Goal: Task Accomplishment & Management: Use online tool/utility

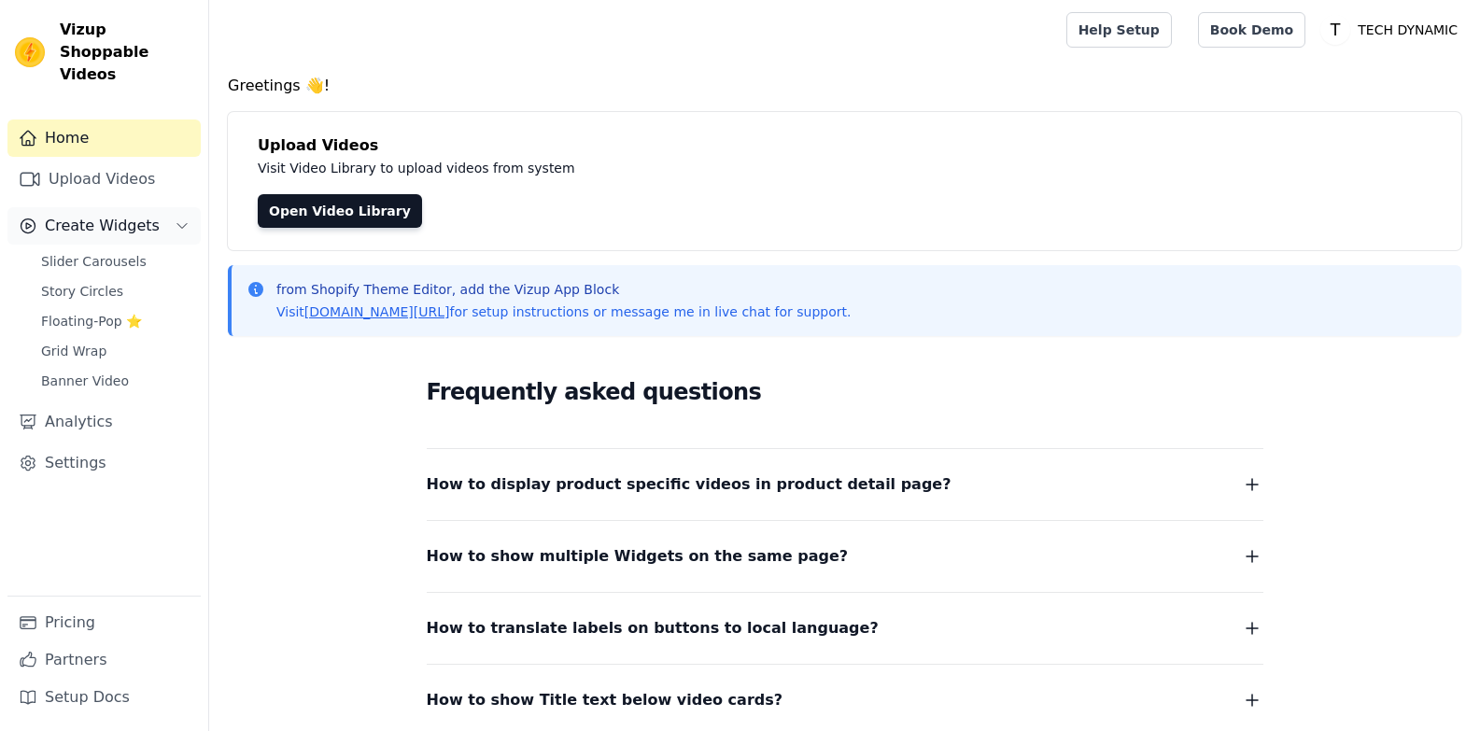
click at [109, 215] on span "Create Widgets" at bounding box center [102, 226] width 115 height 22
click at [120, 215] on span "Create Widgets" at bounding box center [102, 226] width 115 height 22
click at [98, 252] on span "Slider Carousels" at bounding box center [93, 261] width 105 height 19
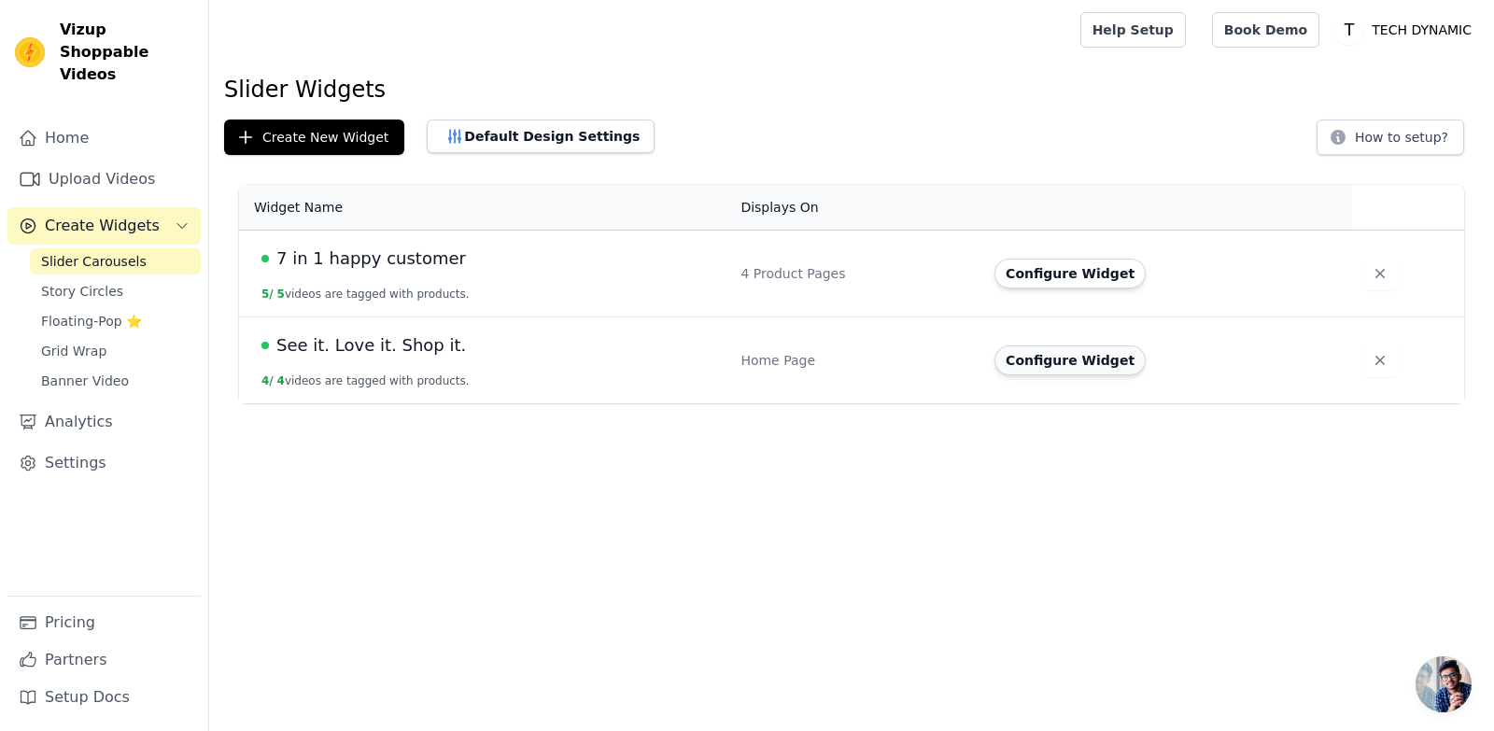
click at [1072, 351] on button "Configure Widget" at bounding box center [1069, 360] width 151 height 30
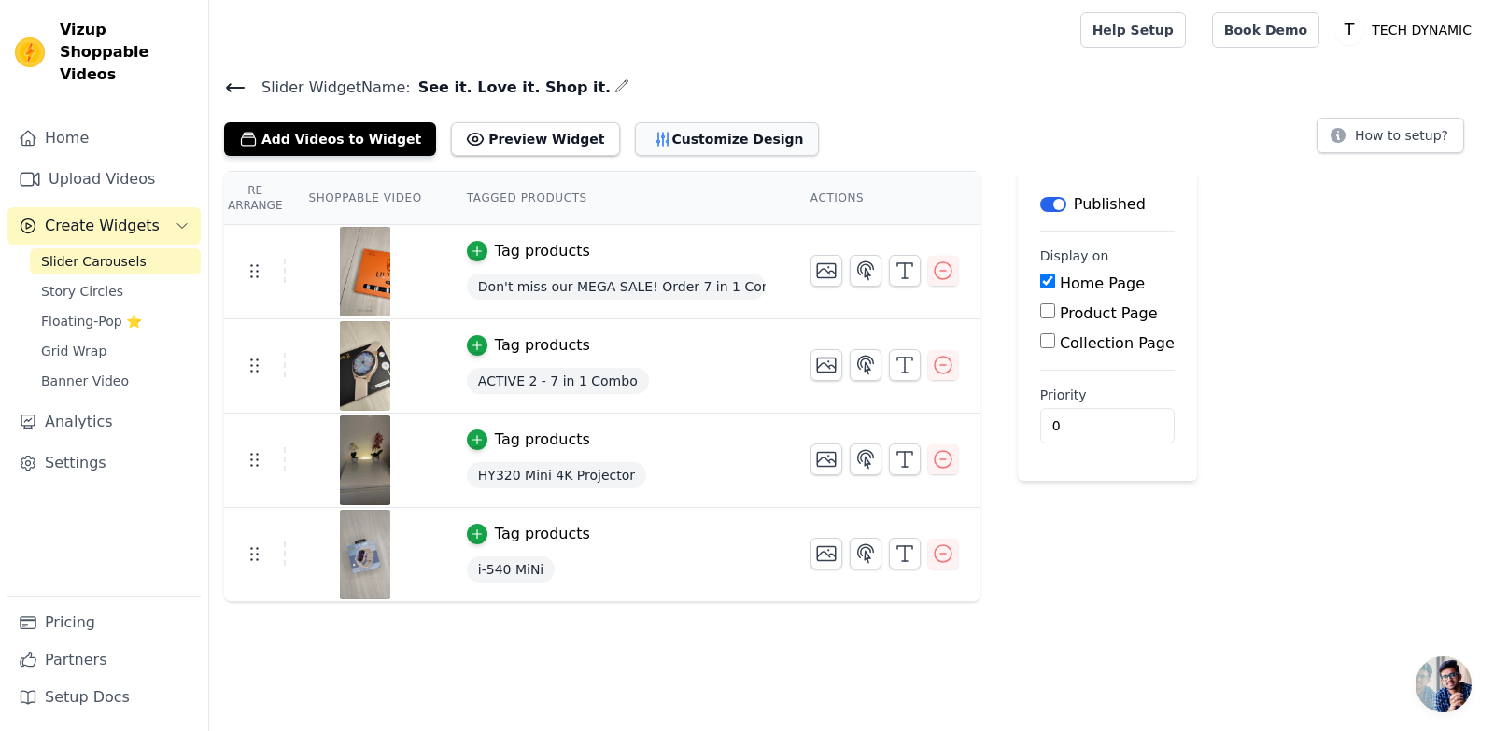
click at [654, 122] on button "Customize Design" at bounding box center [727, 139] width 184 height 34
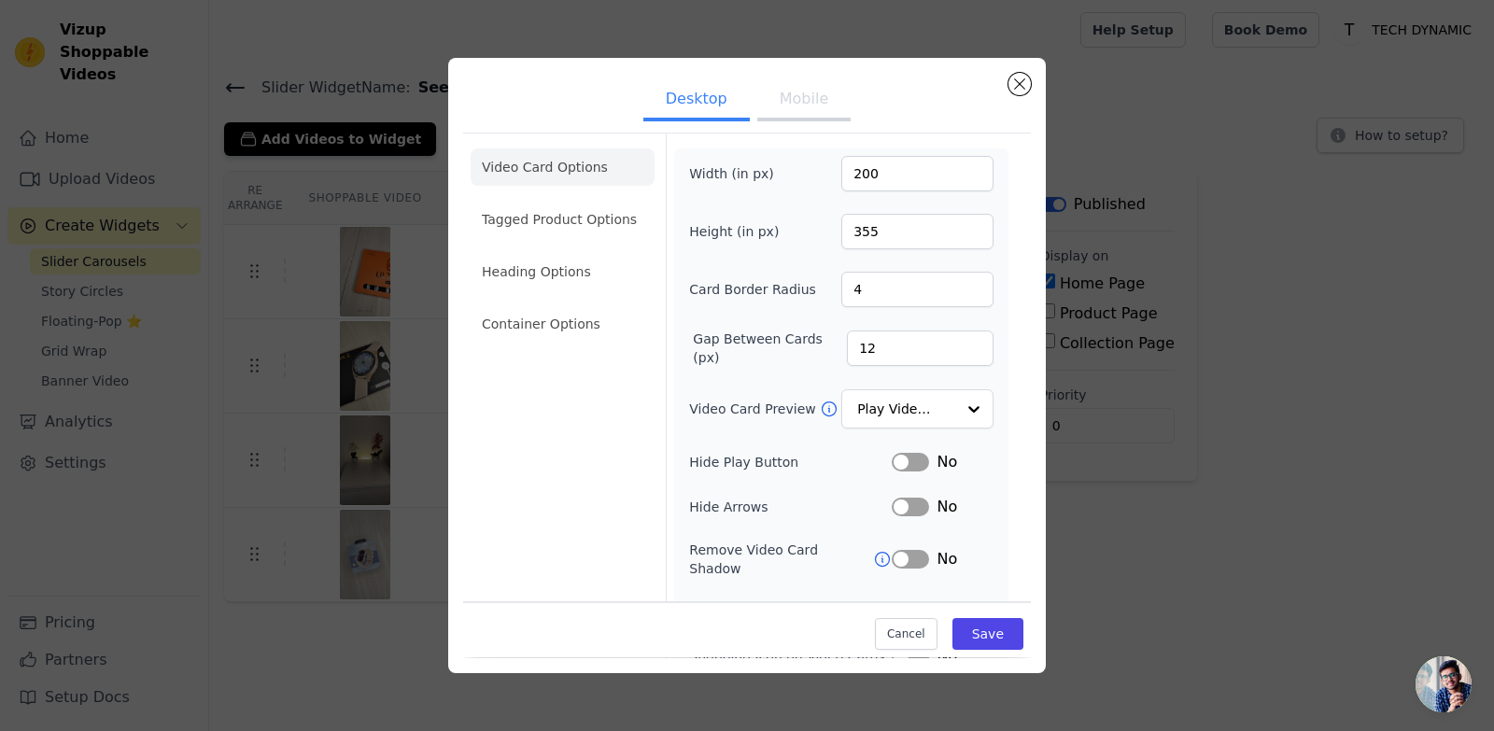
click at [812, 107] on button "Mobile" at bounding box center [803, 100] width 93 height 41
click at [538, 229] on li "Tagged Product Options" at bounding box center [563, 219] width 184 height 37
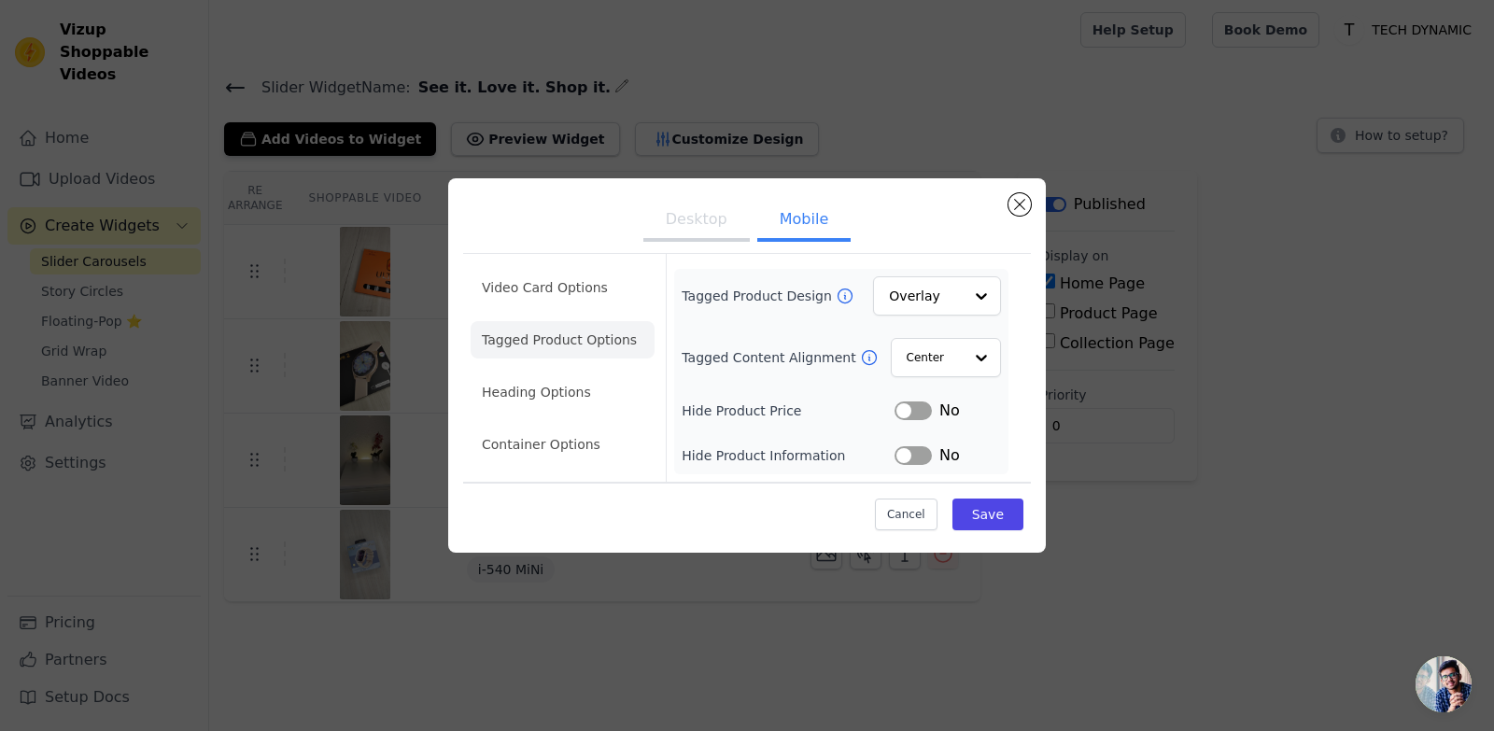
click at [711, 219] on button "Desktop" at bounding box center [696, 221] width 106 height 41
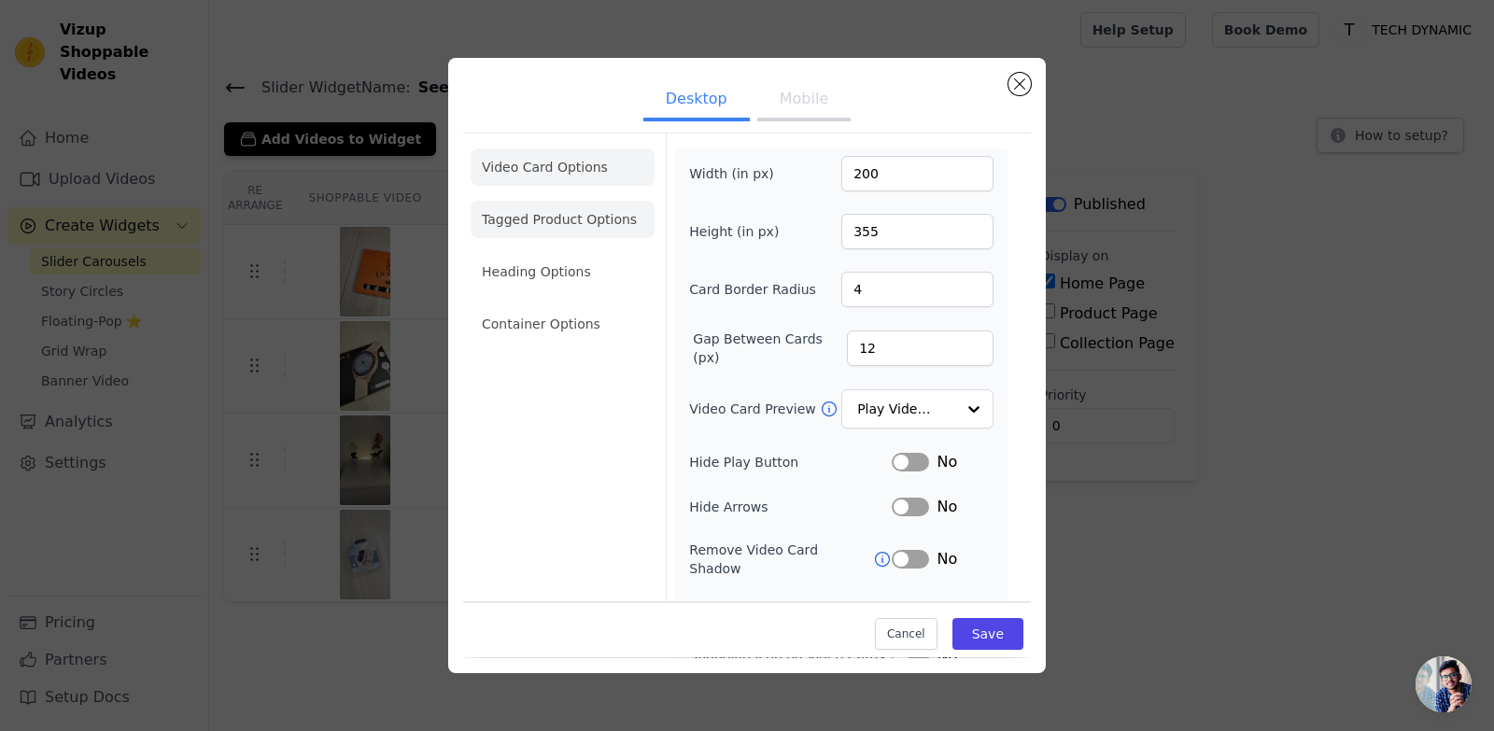
click at [594, 221] on li "Tagged Product Options" at bounding box center [563, 219] width 184 height 37
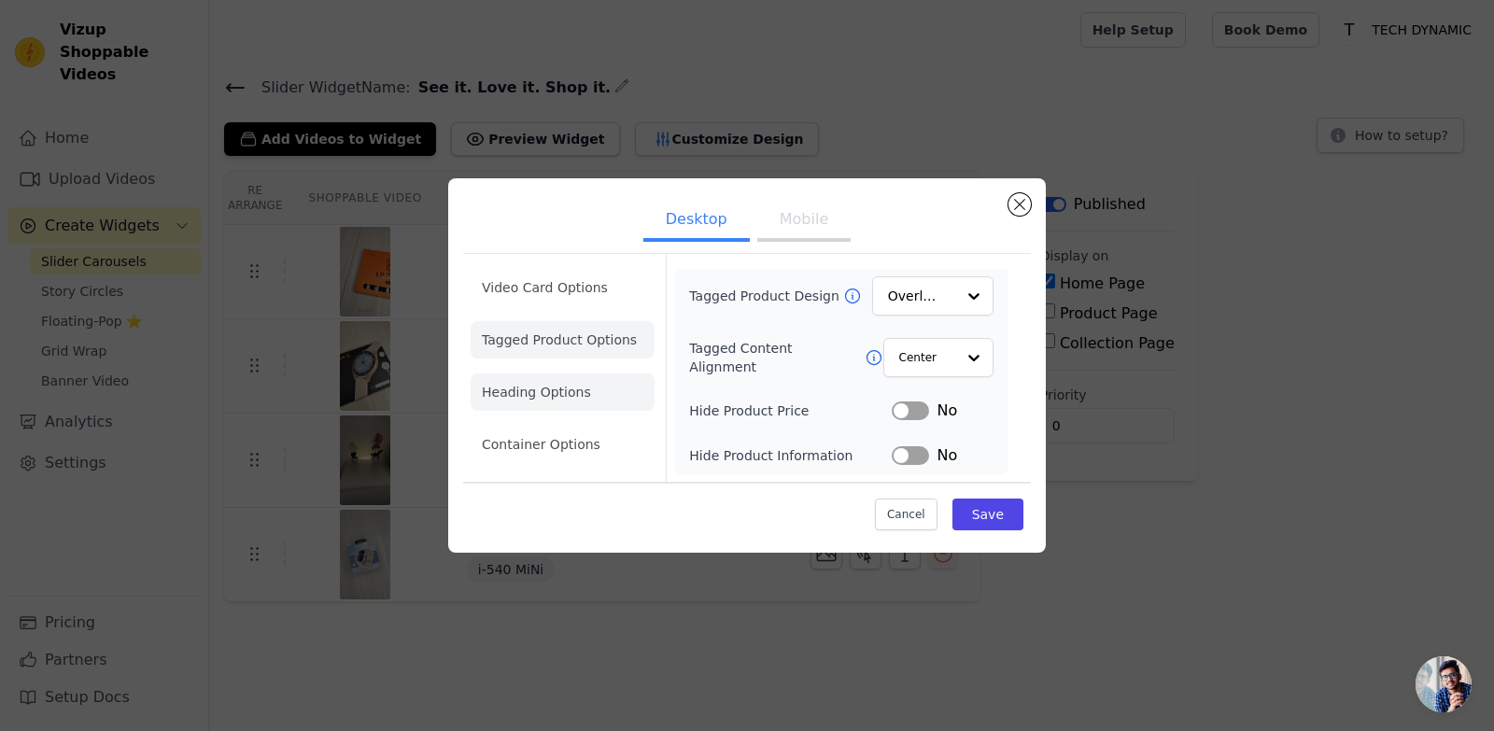
click at [582, 400] on li "Heading Options" at bounding box center [563, 391] width 184 height 37
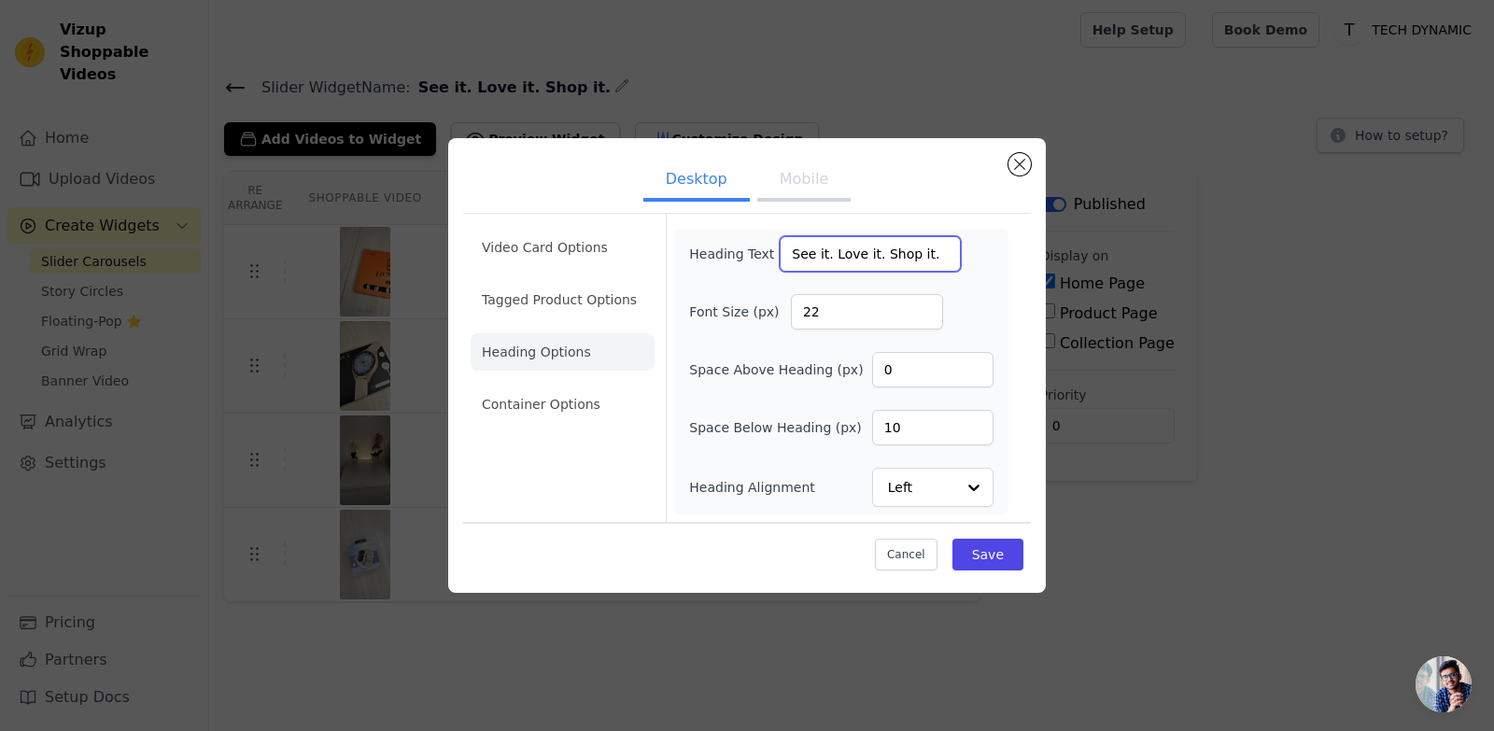
click at [827, 255] on input "See it. Love it. Shop it." at bounding box center [870, 253] width 181 height 35
click at [794, 177] on button "Mobile" at bounding box center [803, 181] width 93 height 41
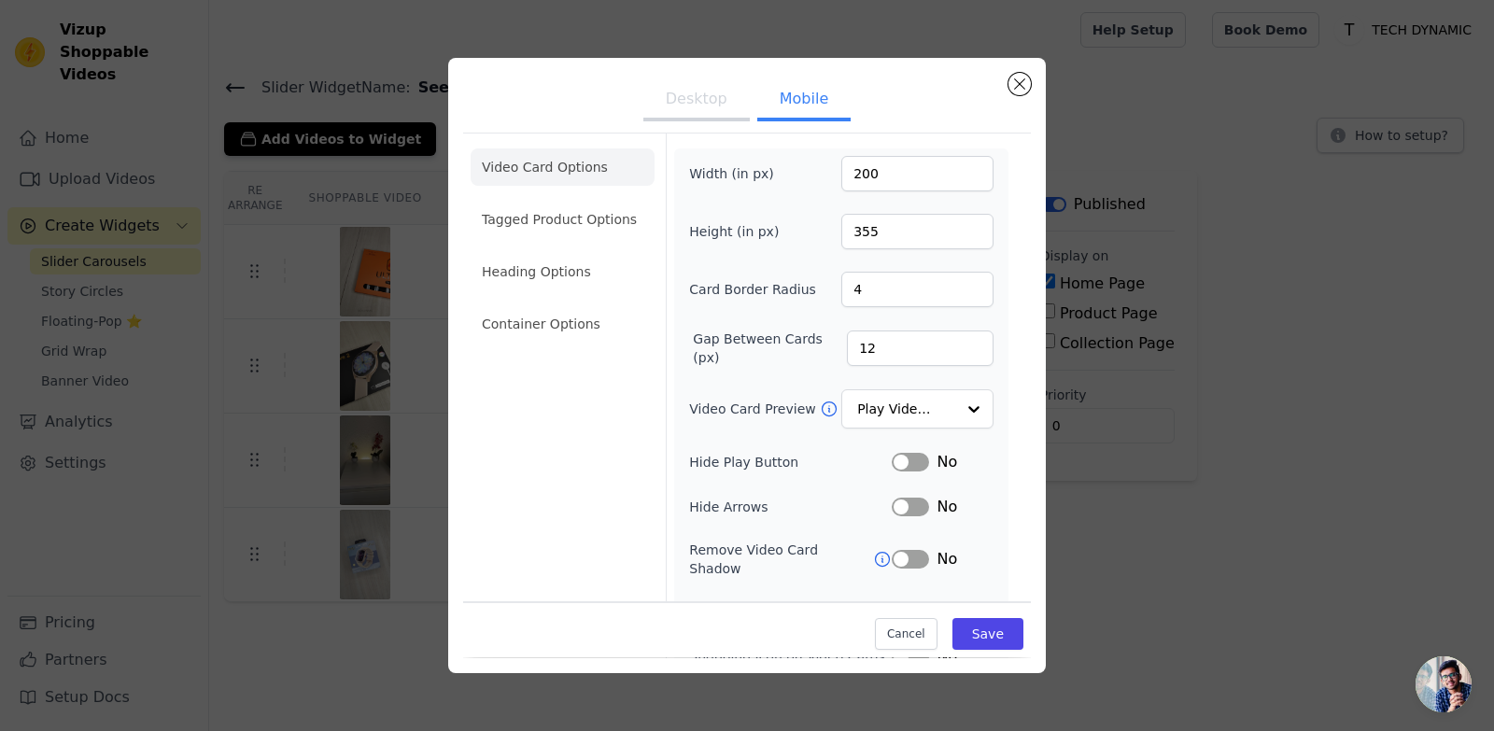
drag, startPoint x: 575, startPoint y: 270, endPoint x: 658, endPoint y: 274, distance: 83.2
click at [575, 271] on li "Heading Options" at bounding box center [563, 271] width 184 height 37
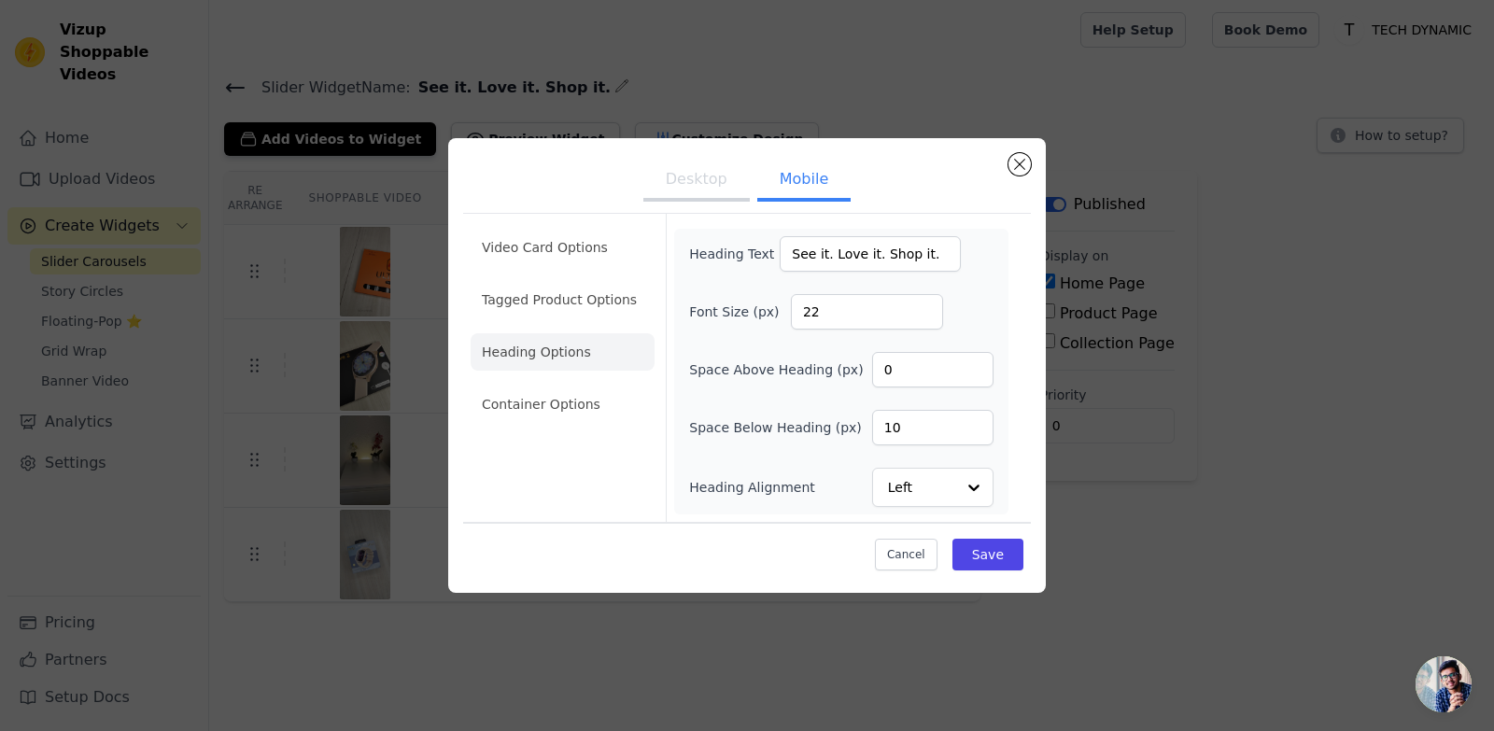
click at [679, 186] on button "Desktop" at bounding box center [696, 181] width 106 height 41
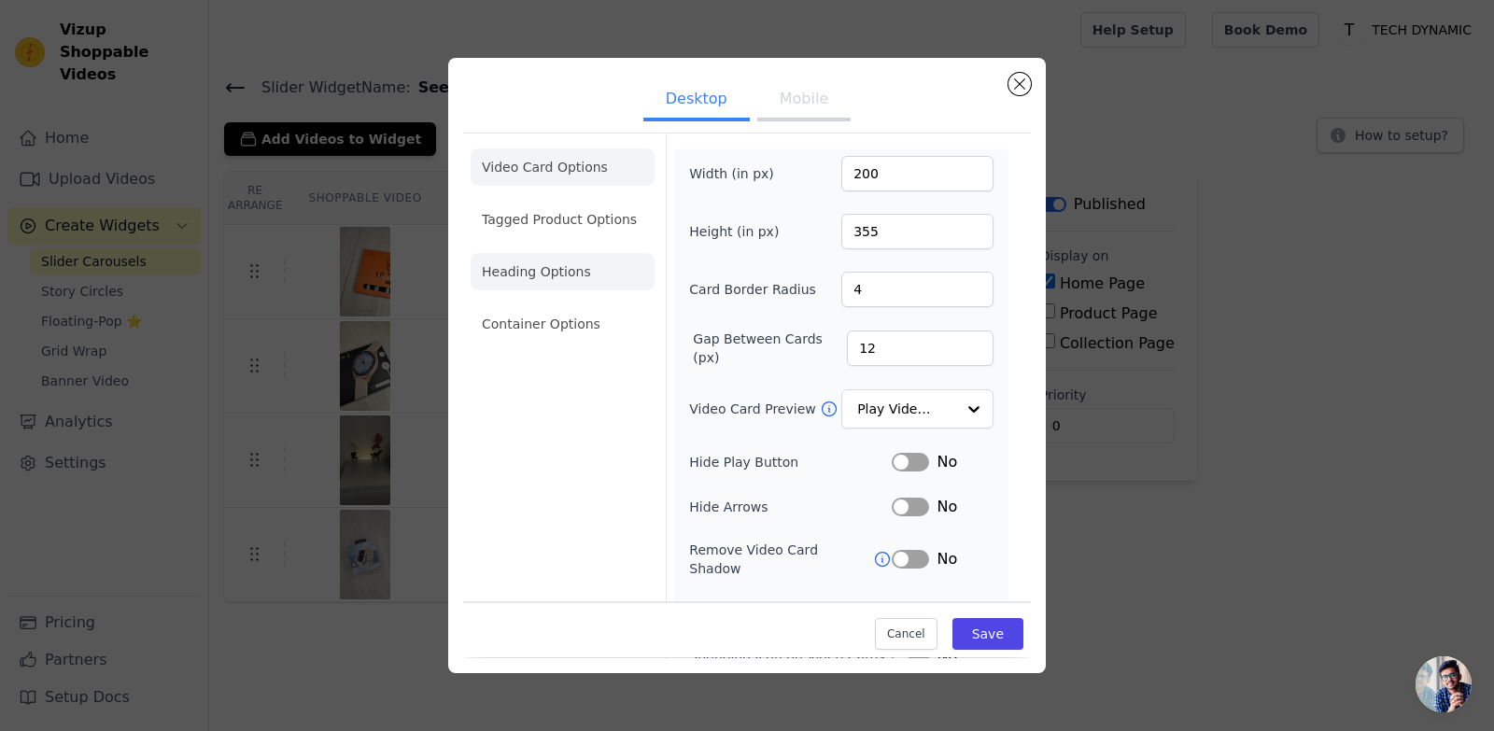
click at [571, 283] on li "Heading Options" at bounding box center [563, 271] width 184 height 37
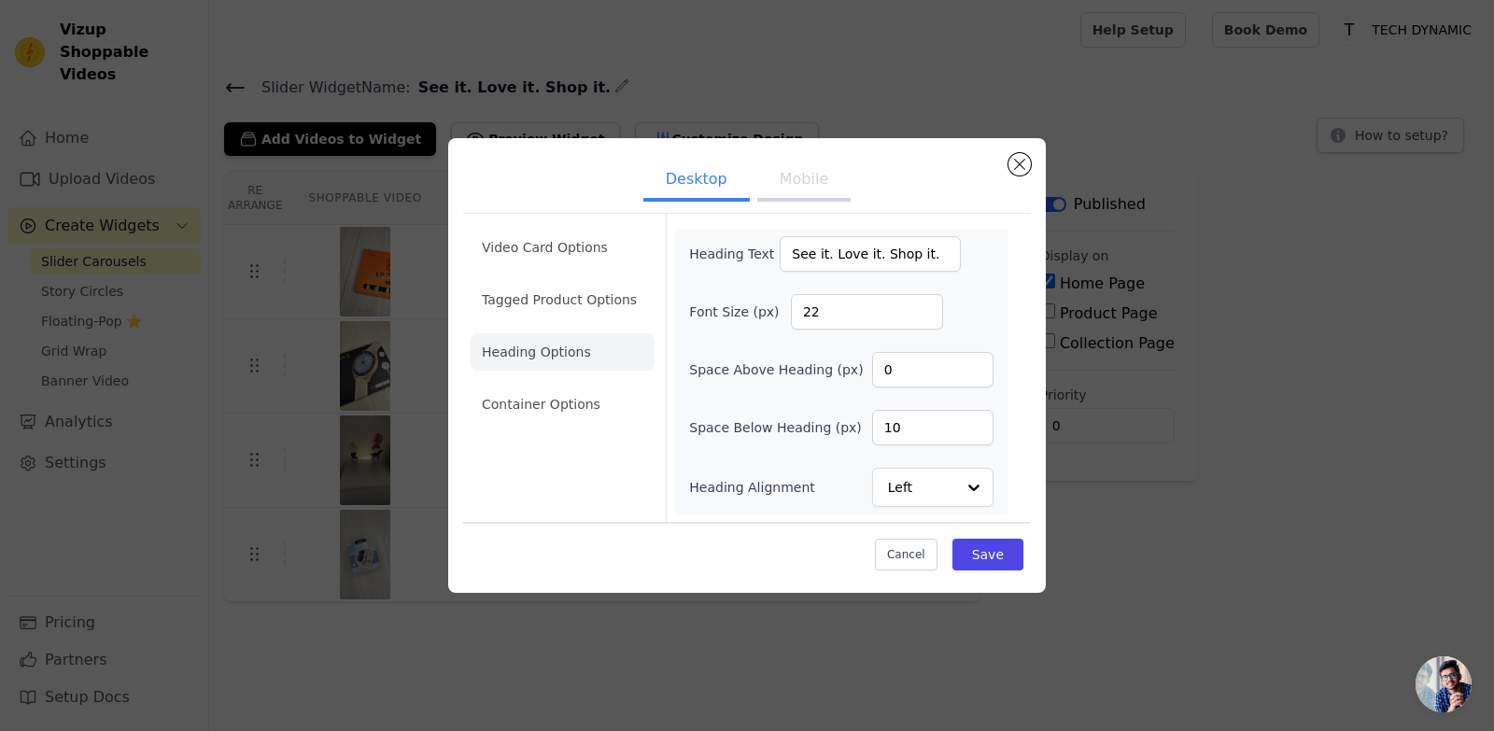
drag, startPoint x: 589, startPoint y: 414, endPoint x: 614, endPoint y: 413, distance: 25.2
click at [590, 414] on li "Container Options" at bounding box center [563, 404] width 184 height 37
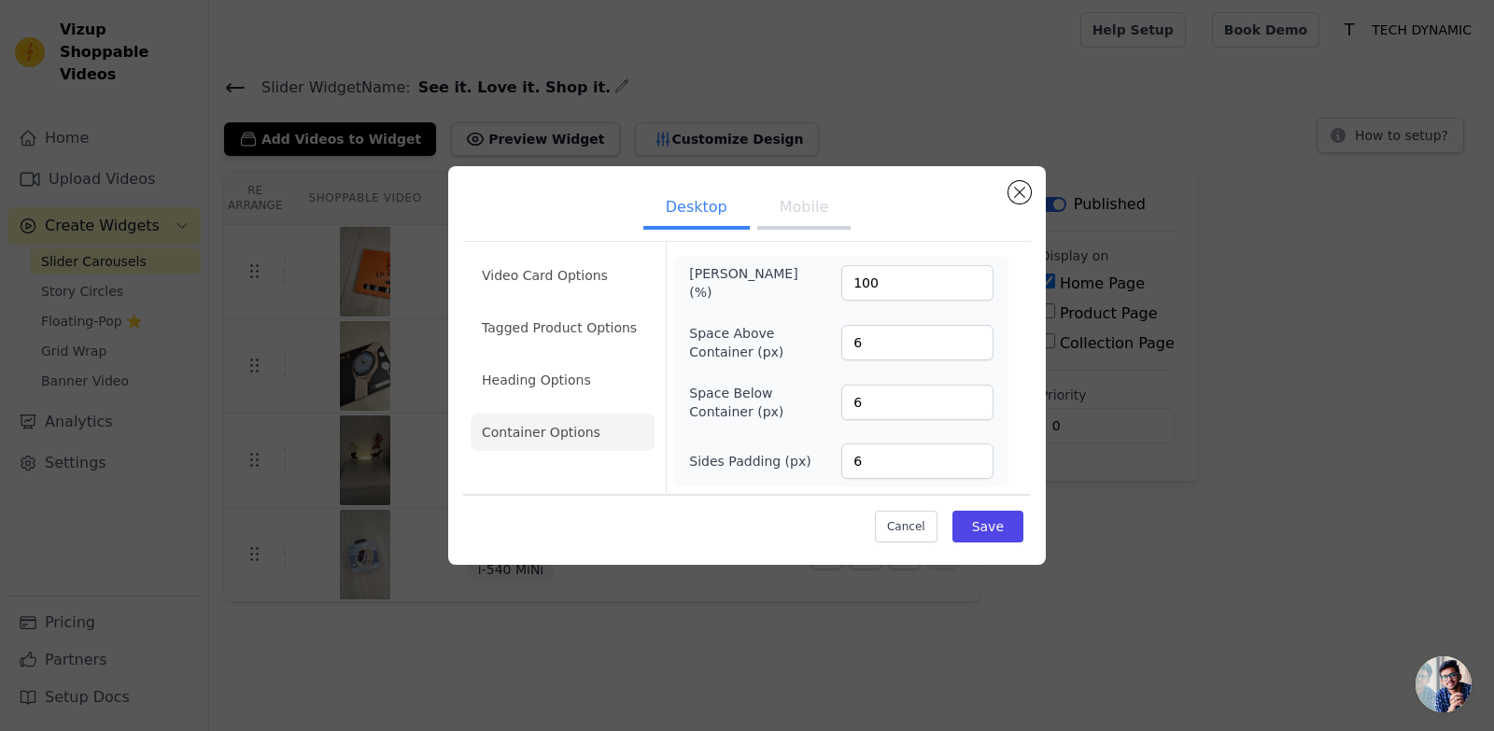
click at [803, 208] on button "Mobile" at bounding box center [803, 209] width 93 height 41
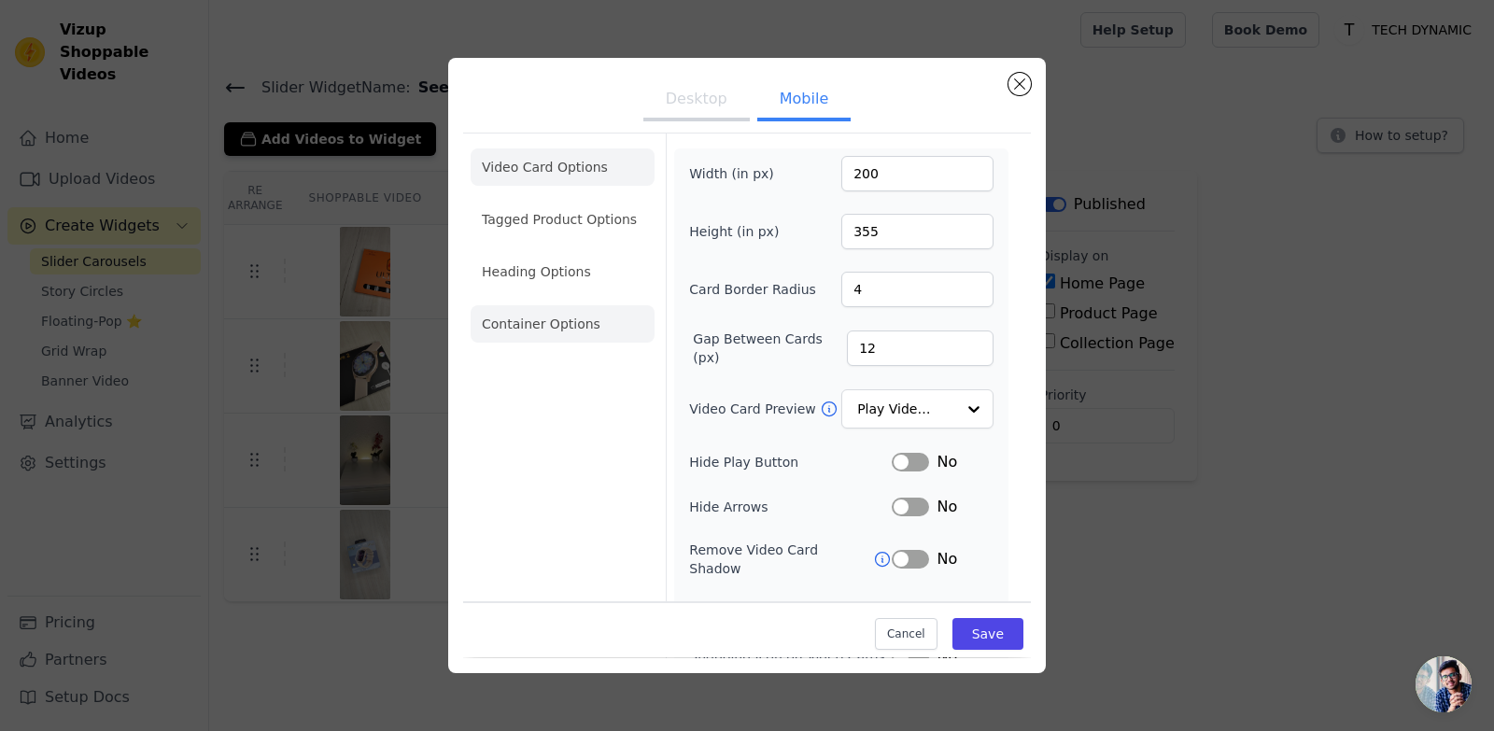
click at [572, 320] on li "Container Options" at bounding box center [563, 323] width 184 height 37
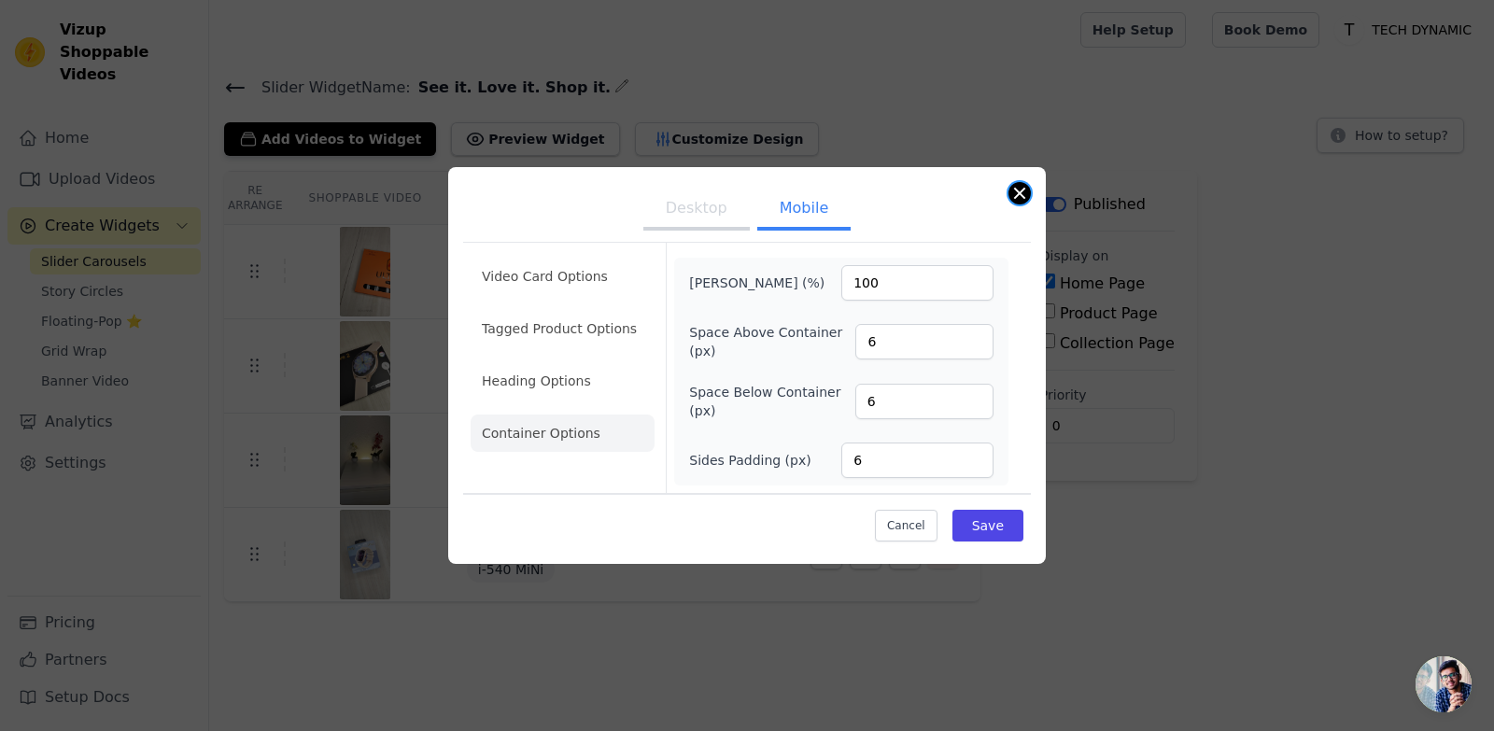
drag, startPoint x: 1025, startPoint y: 187, endPoint x: 1019, endPoint y: 194, distance: 9.9
click at [1025, 188] on button "Close modal" at bounding box center [1019, 193] width 22 height 22
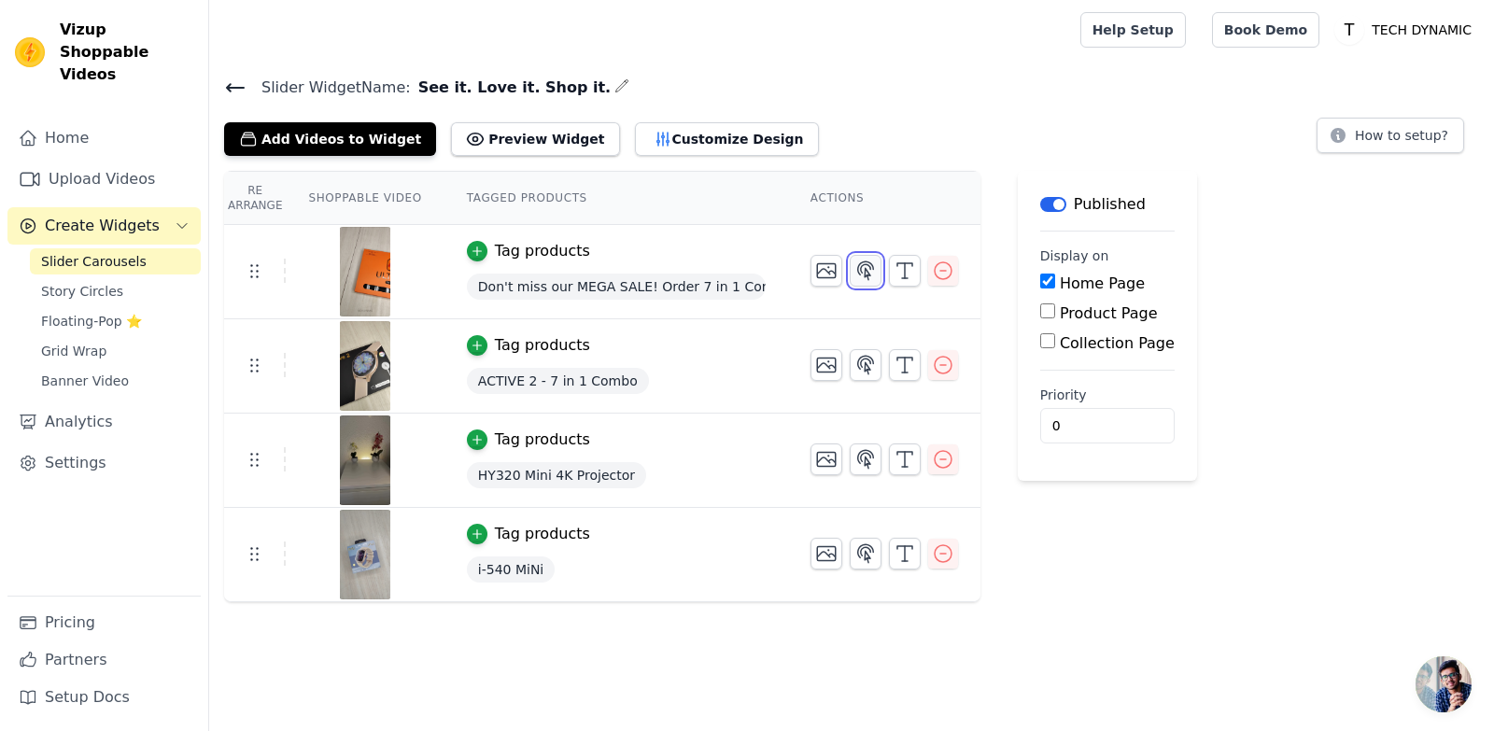
click at [854, 265] on icon "button" at bounding box center [865, 271] width 22 height 22
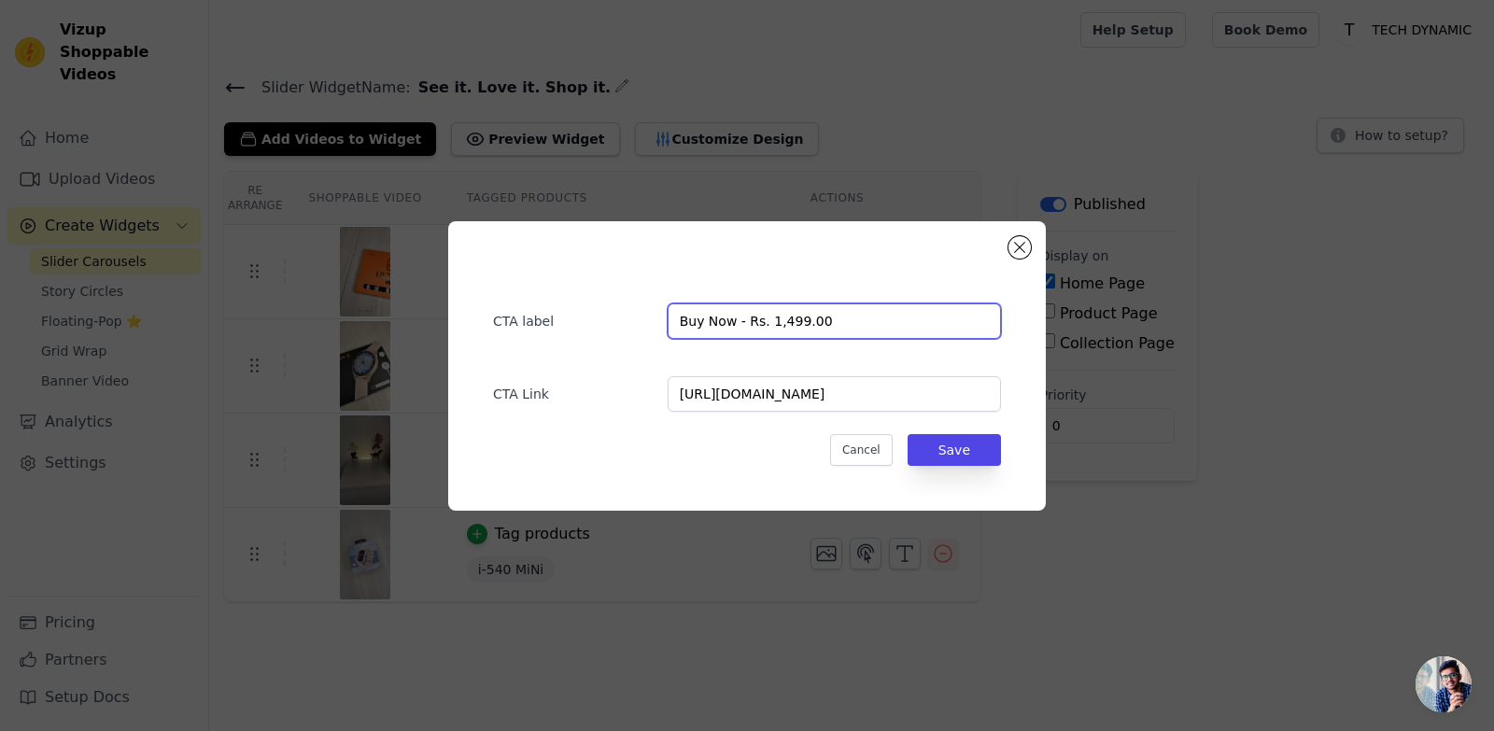
click at [867, 318] on input "Buy Now - Rs. 1,499.00" at bounding box center [833, 320] width 333 height 35
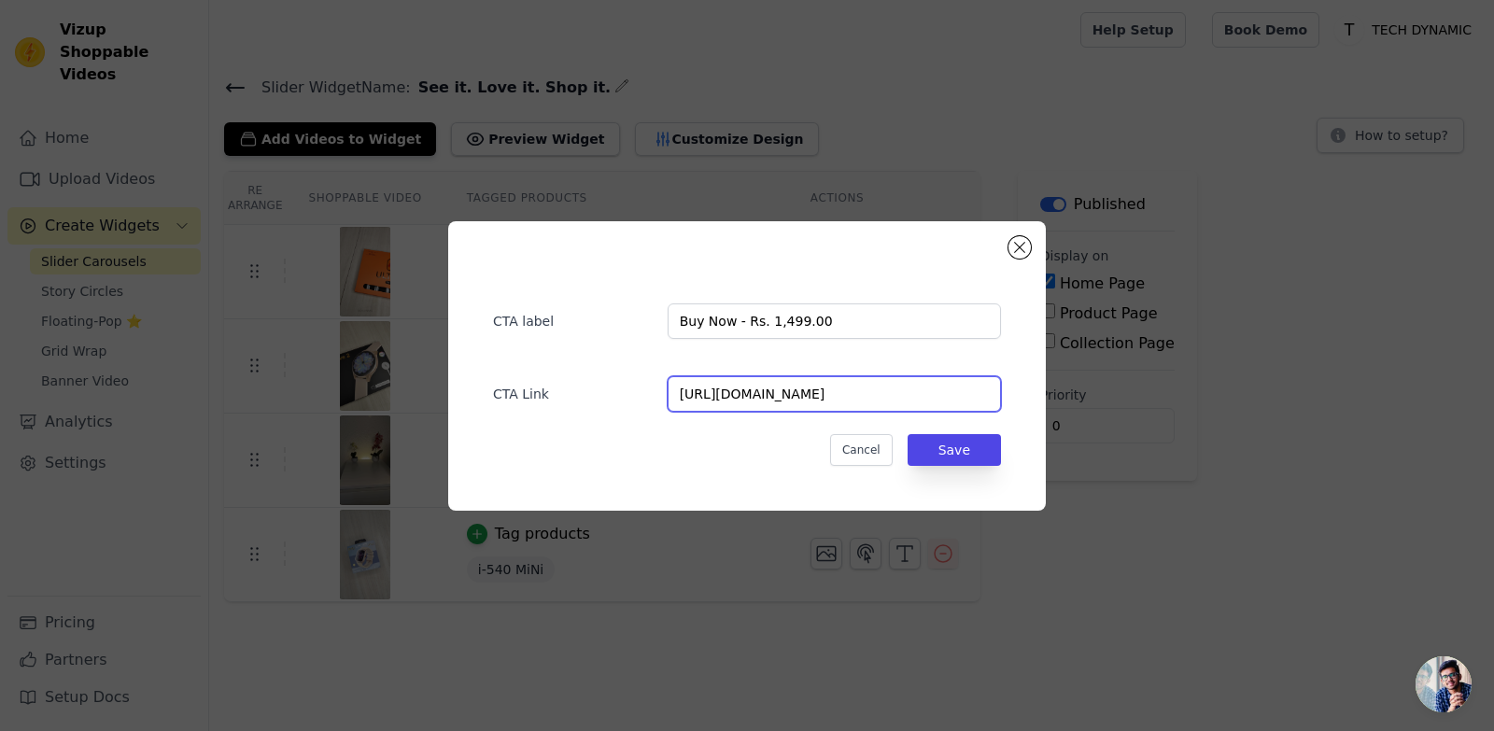
click at [868, 396] on input "https://techdynamicstore.in/products/7-in-1-smart-watch-combo-with-airpods-pro?…" at bounding box center [833, 393] width 333 height 35
click at [1023, 249] on button "Close modal" at bounding box center [1019, 247] width 22 height 22
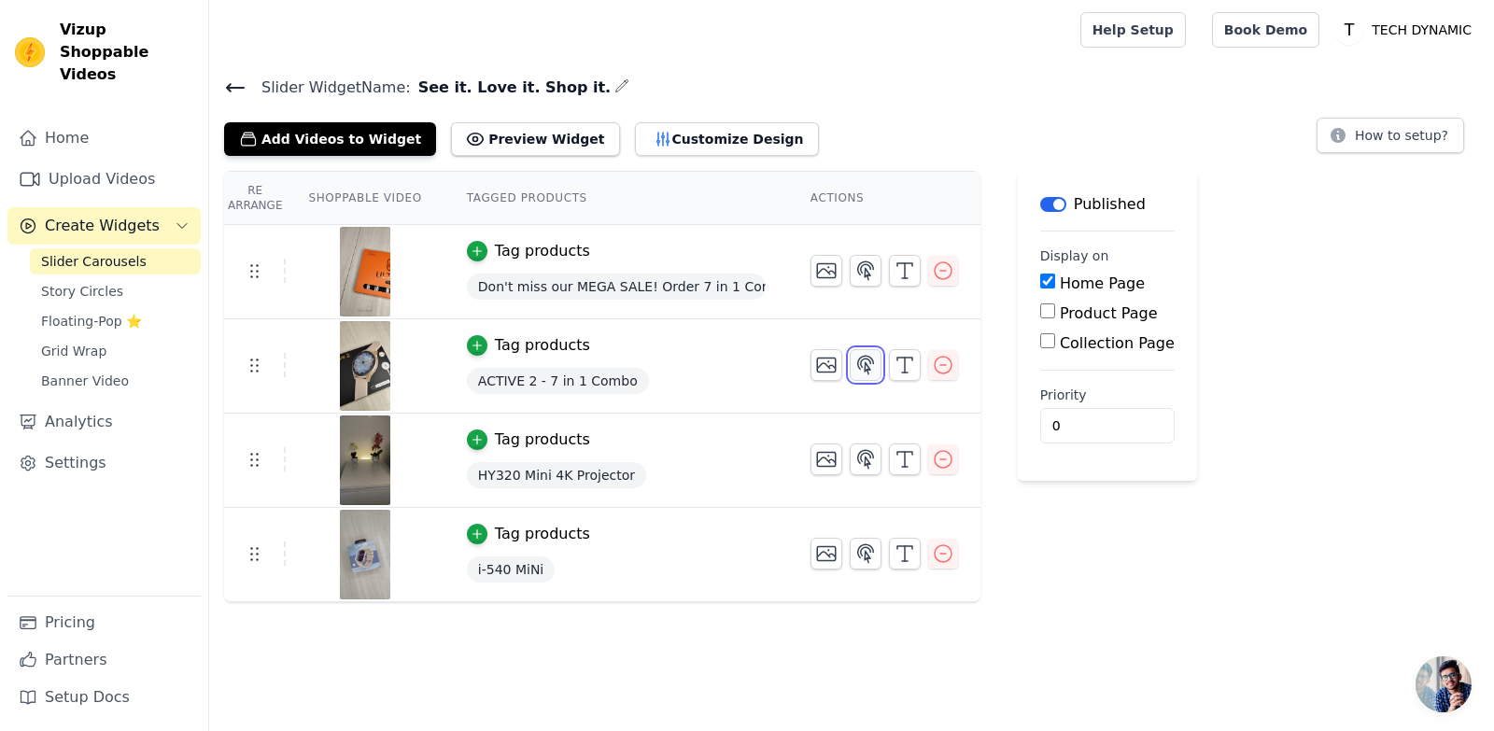
click at [854, 359] on icon "button" at bounding box center [865, 365] width 22 height 22
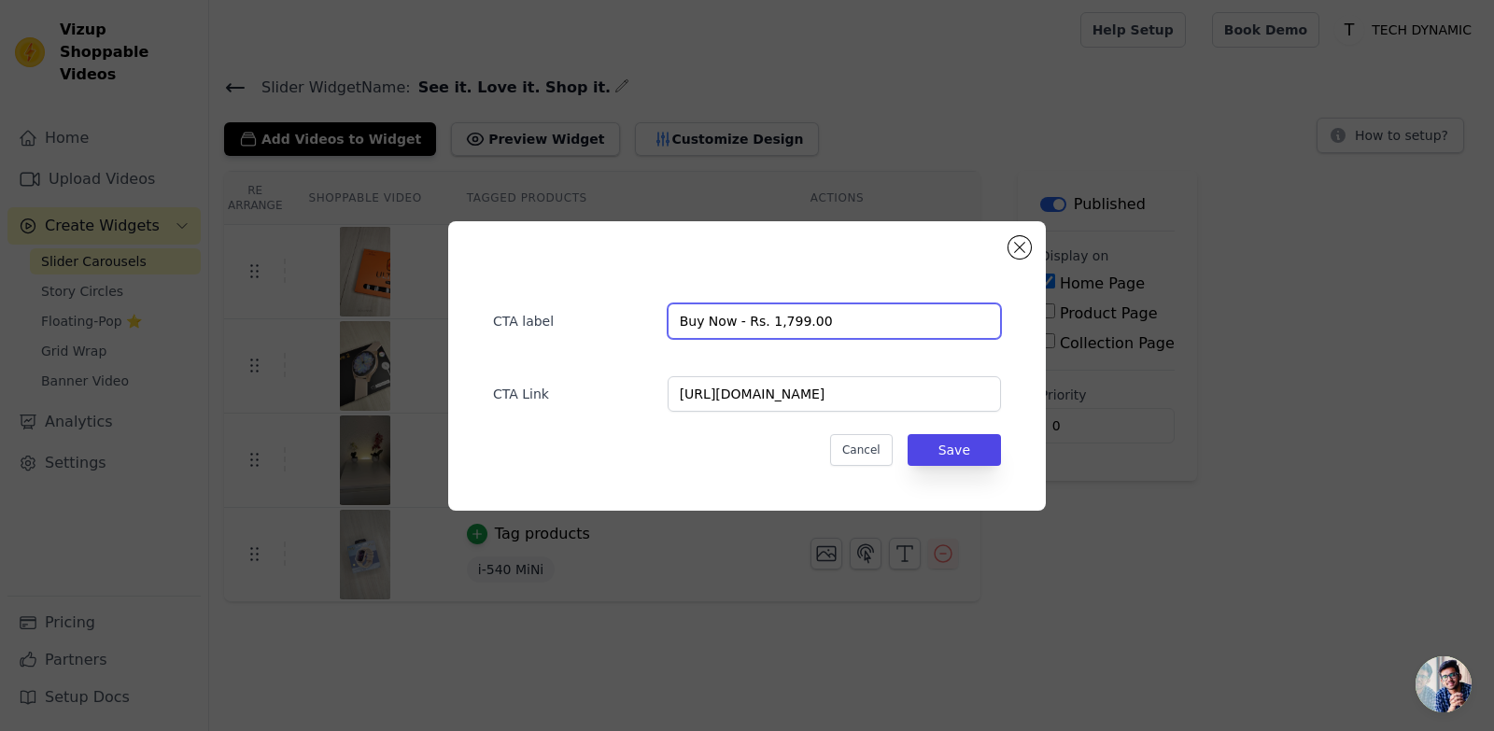
click at [855, 324] on input "Buy Now - Rs. 1,799.00" at bounding box center [833, 320] width 333 height 35
click at [1019, 251] on button "Close modal" at bounding box center [1019, 247] width 22 height 22
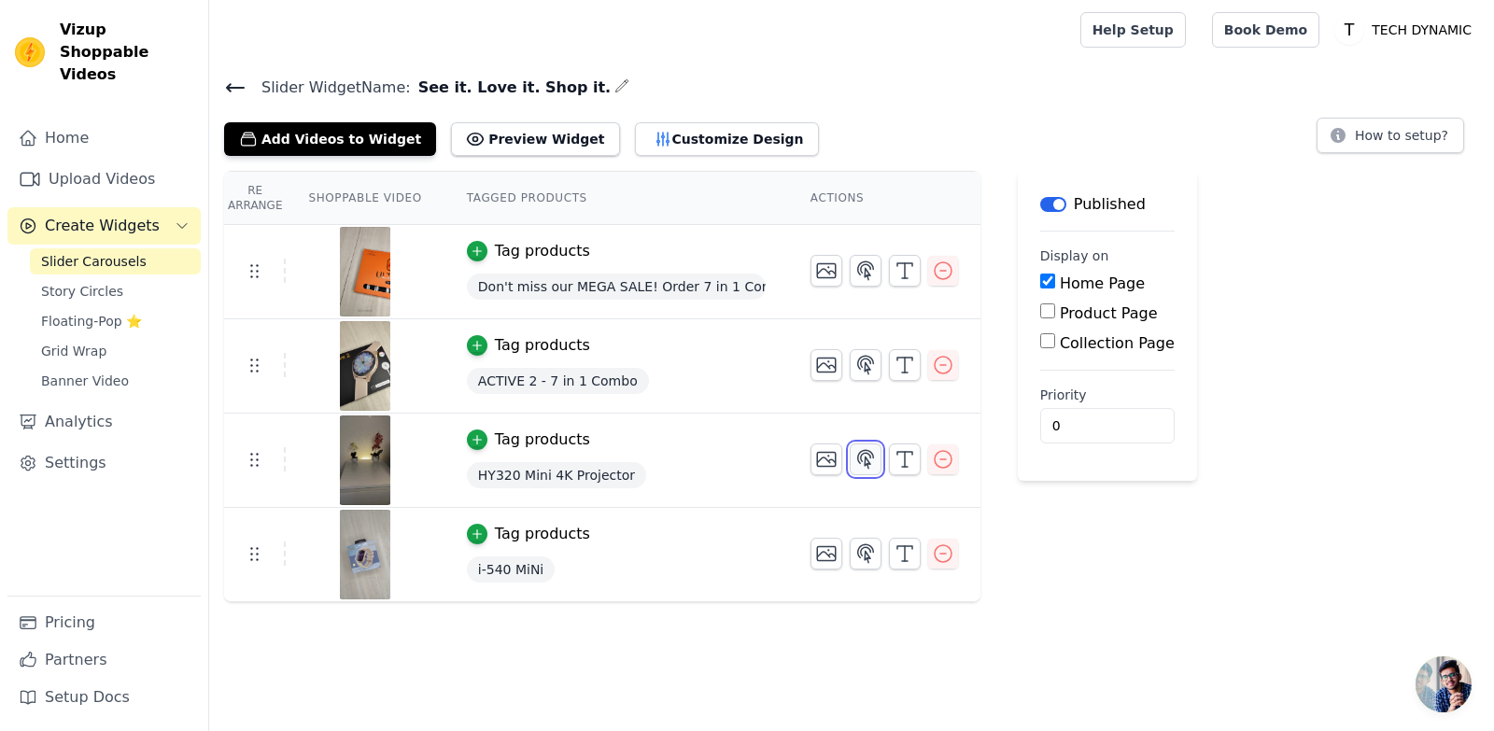
click at [864, 452] on icon "button" at bounding box center [865, 459] width 22 height 22
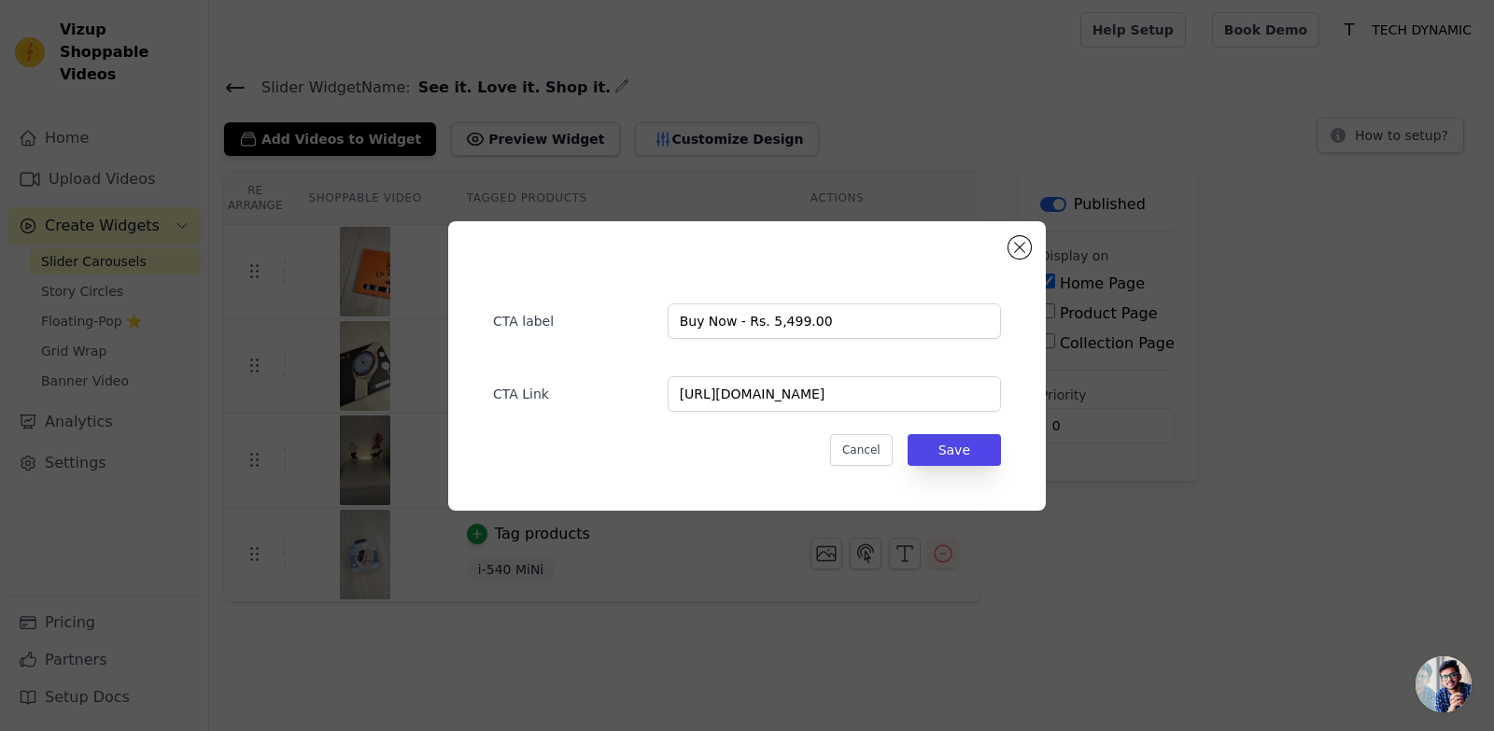
click at [1145, 549] on div "CTA label Buy Now - Rs. 5,499.00 CTA Link https://techdynamicstore.in/products/…" at bounding box center [747, 365] width 1494 height 731
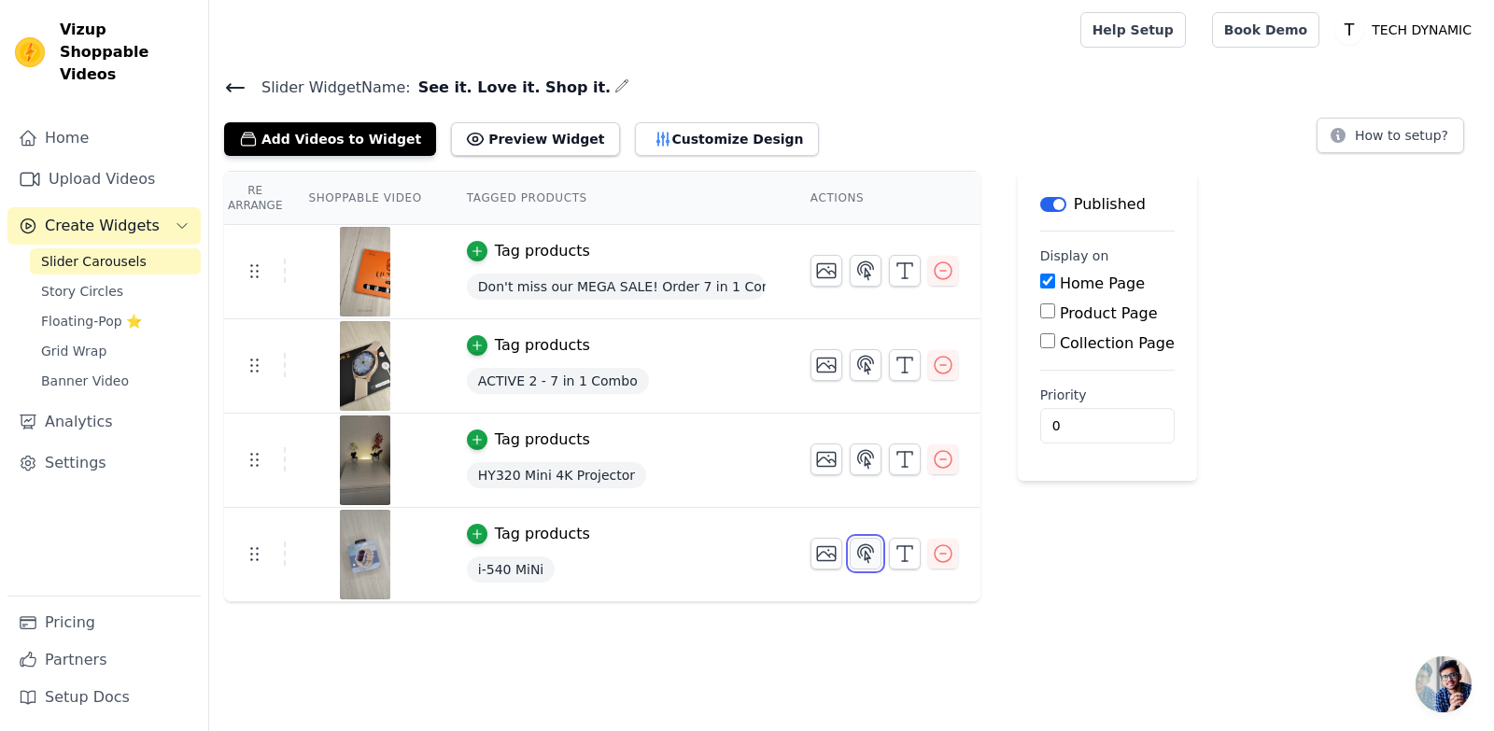
click at [858, 552] on icon "button" at bounding box center [866, 553] width 16 height 18
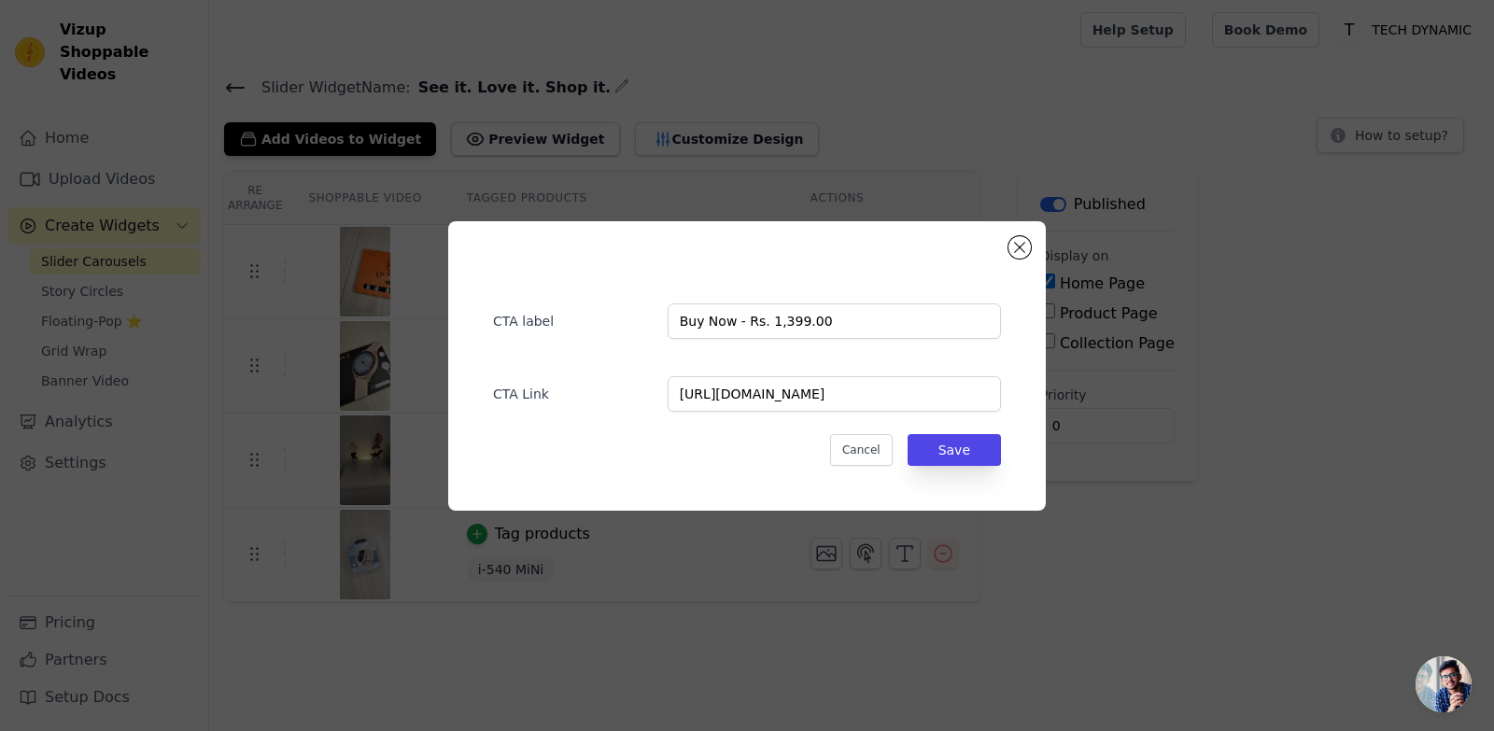
click at [1117, 552] on div "CTA label Buy Now - Rs. 1,399.00 CTA Link https://techdynamicstore.in/products/…" at bounding box center [747, 365] width 1494 height 731
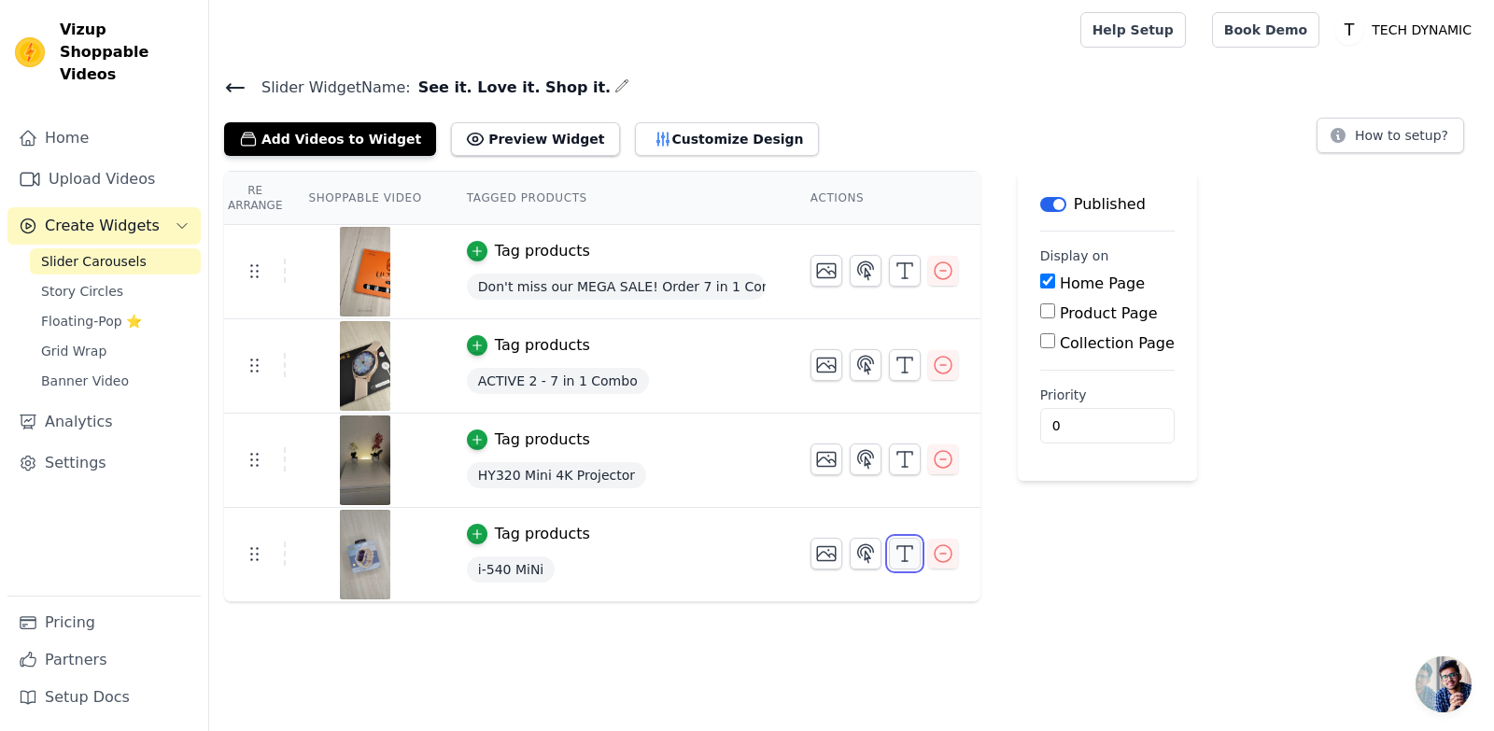
click at [893, 550] on icon "button" at bounding box center [904, 553] width 22 height 22
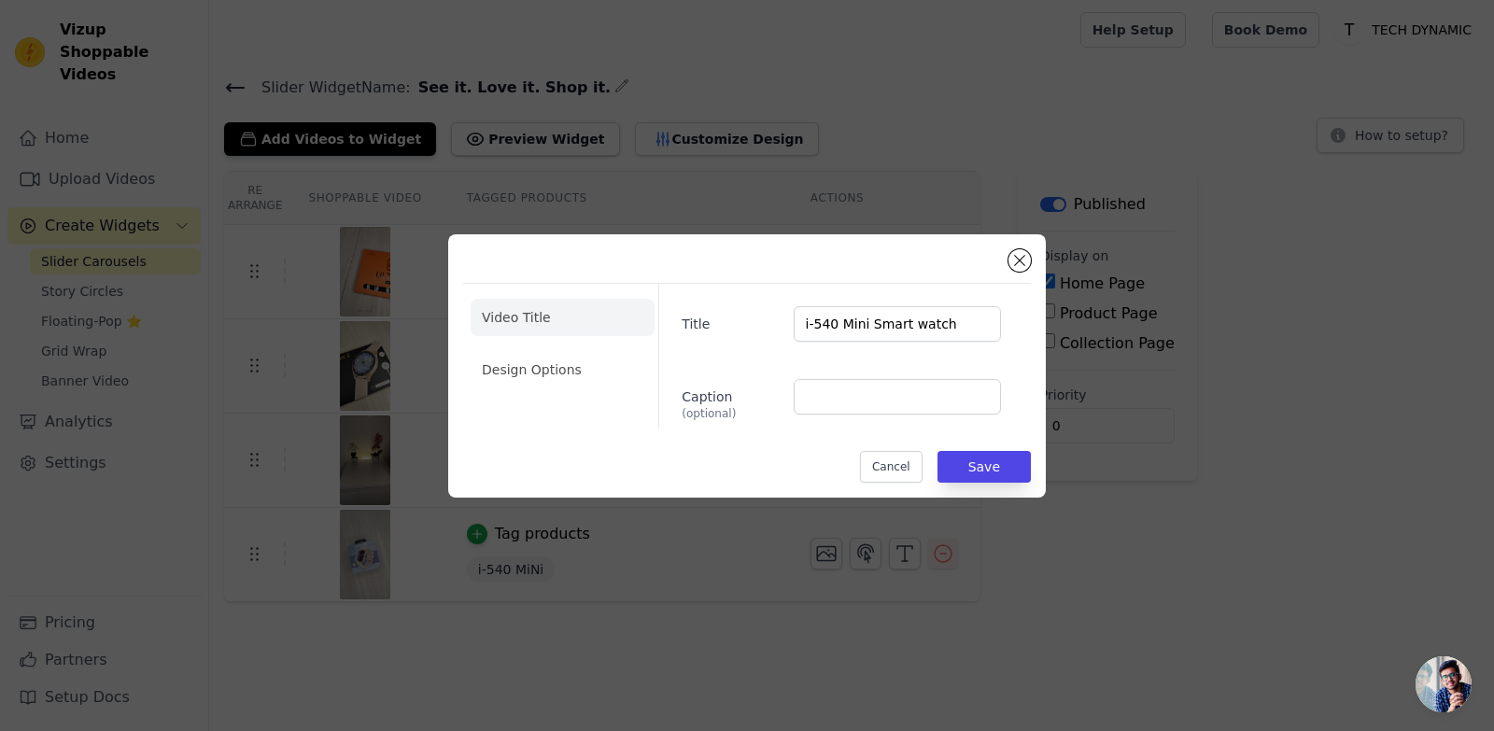
click at [1144, 569] on div "Video Title Design Options Title i-540 Mini Smart watch Caption (optional) Canc…" at bounding box center [747, 365] width 1494 height 731
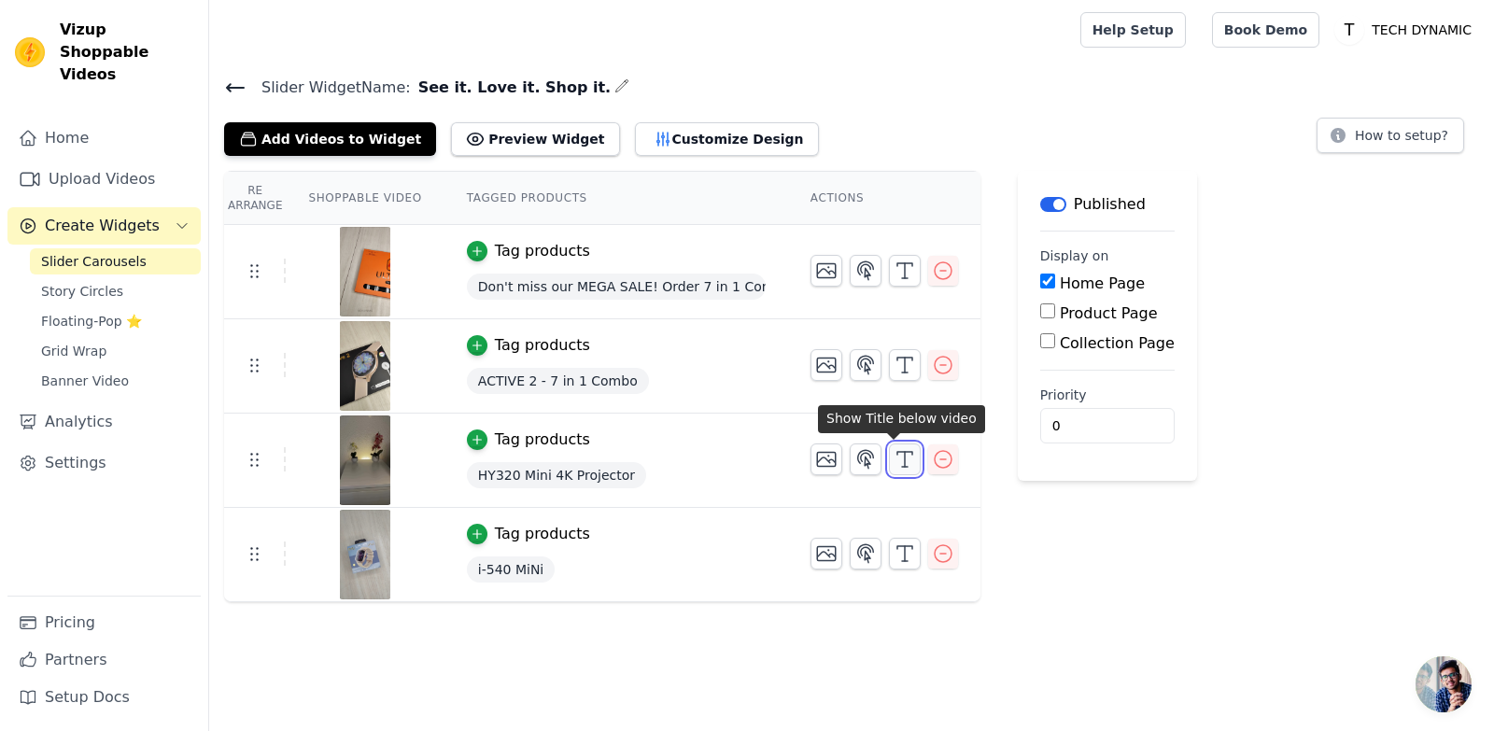
click at [893, 458] on icon "button" at bounding box center [904, 459] width 22 height 22
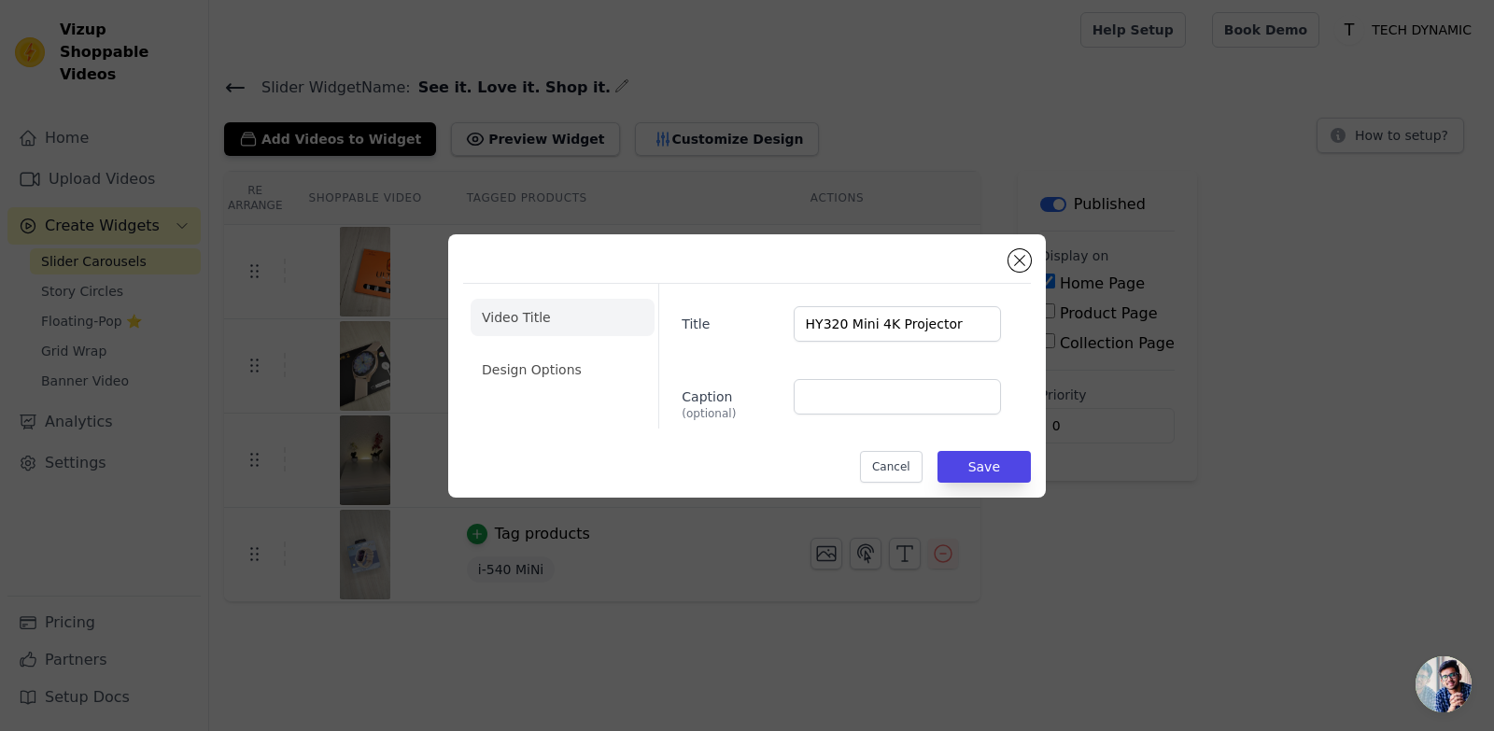
click at [1091, 503] on div "Video Title Design Options Title HY320 Mini 4K Projector Caption (optional) Can…" at bounding box center [747, 365] width 1434 height 323
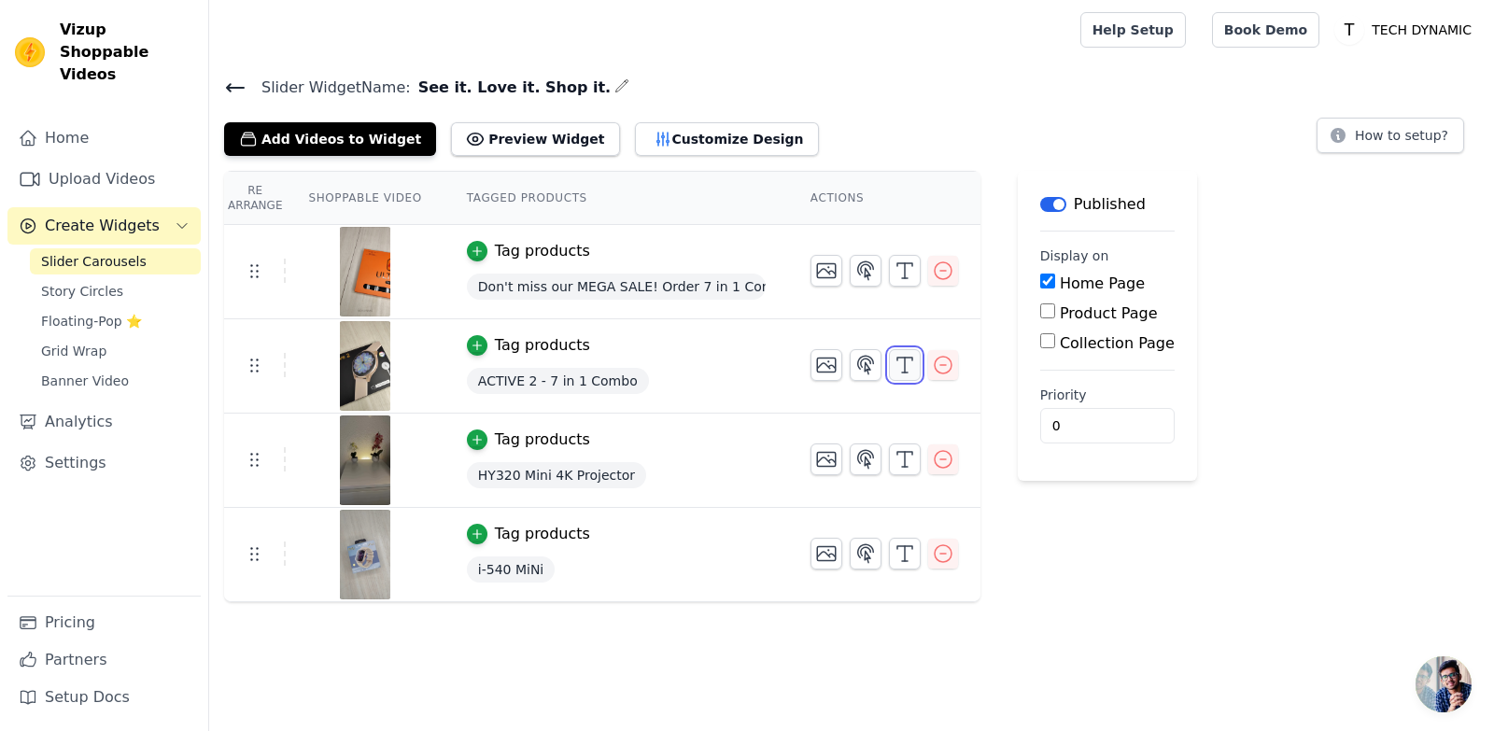
click at [893, 358] on icon "button" at bounding box center [904, 365] width 22 height 22
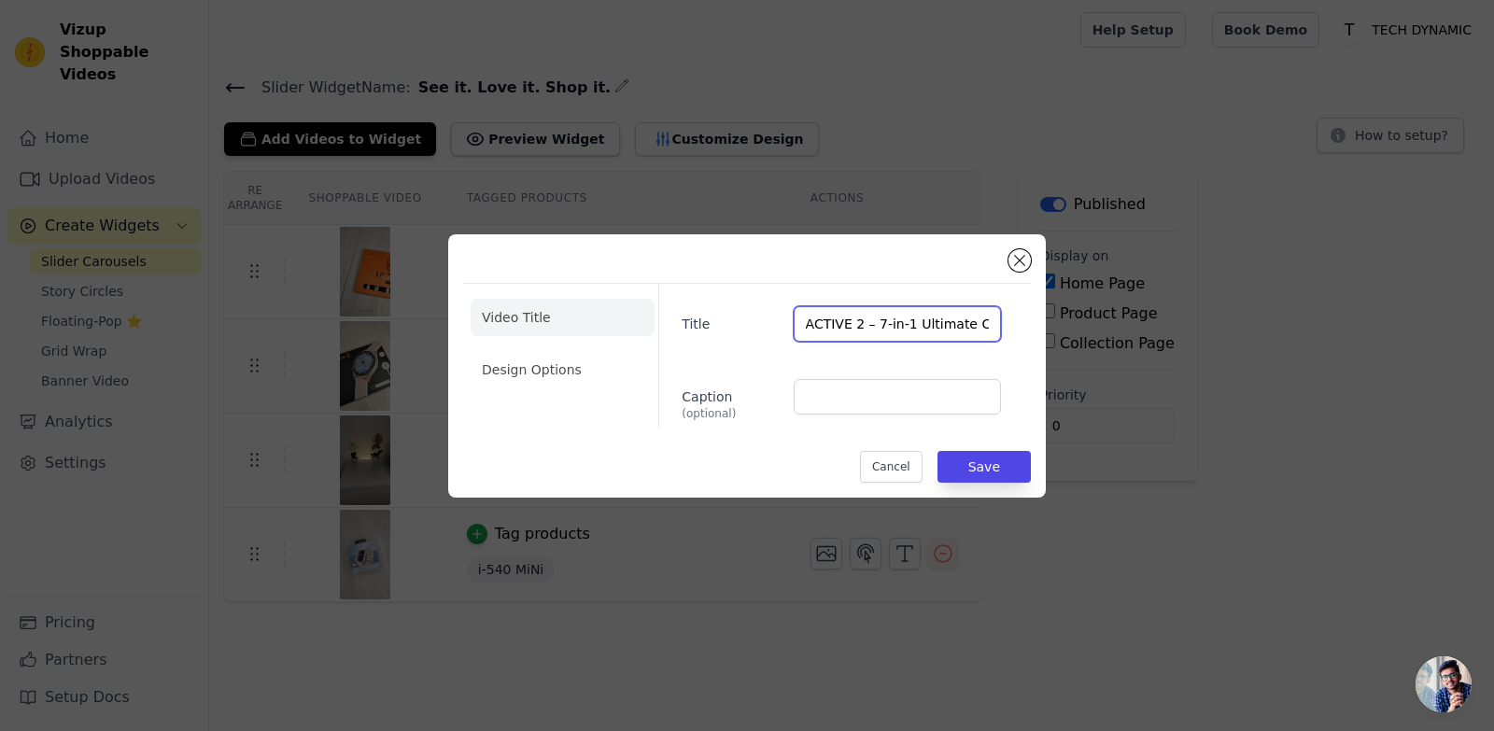
click at [933, 327] on input "ACTIVE 2 – 7-in-1 Ultimate Combo" at bounding box center [897, 323] width 207 height 35
click at [1188, 699] on div "Video Title Design Options Title ACTIVE 2 – 7-in-1 Ultimate Combo Caption (opti…" at bounding box center [747, 365] width 1494 height 731
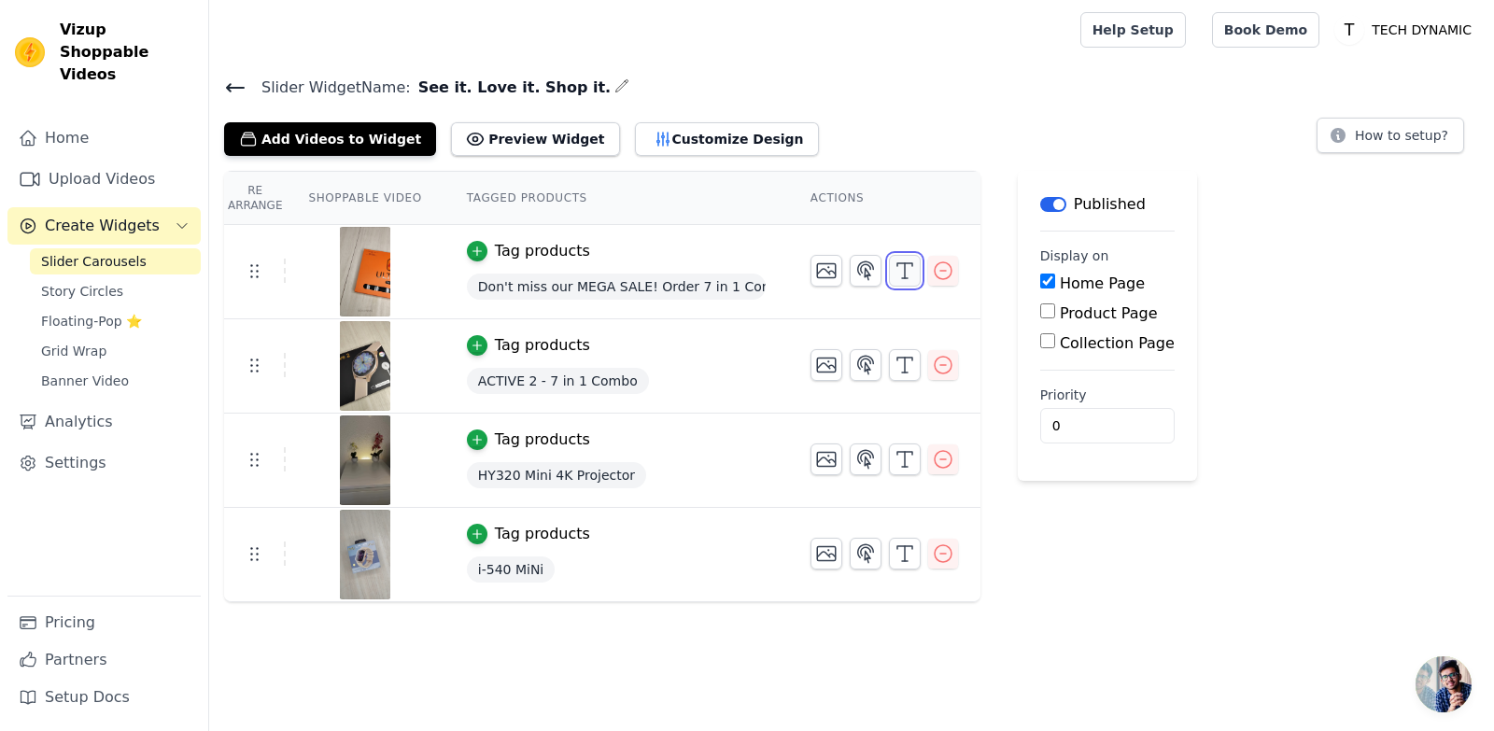
click at [897, 265] on polyline "button" at bounding box center [904, 264] width 15 height 3
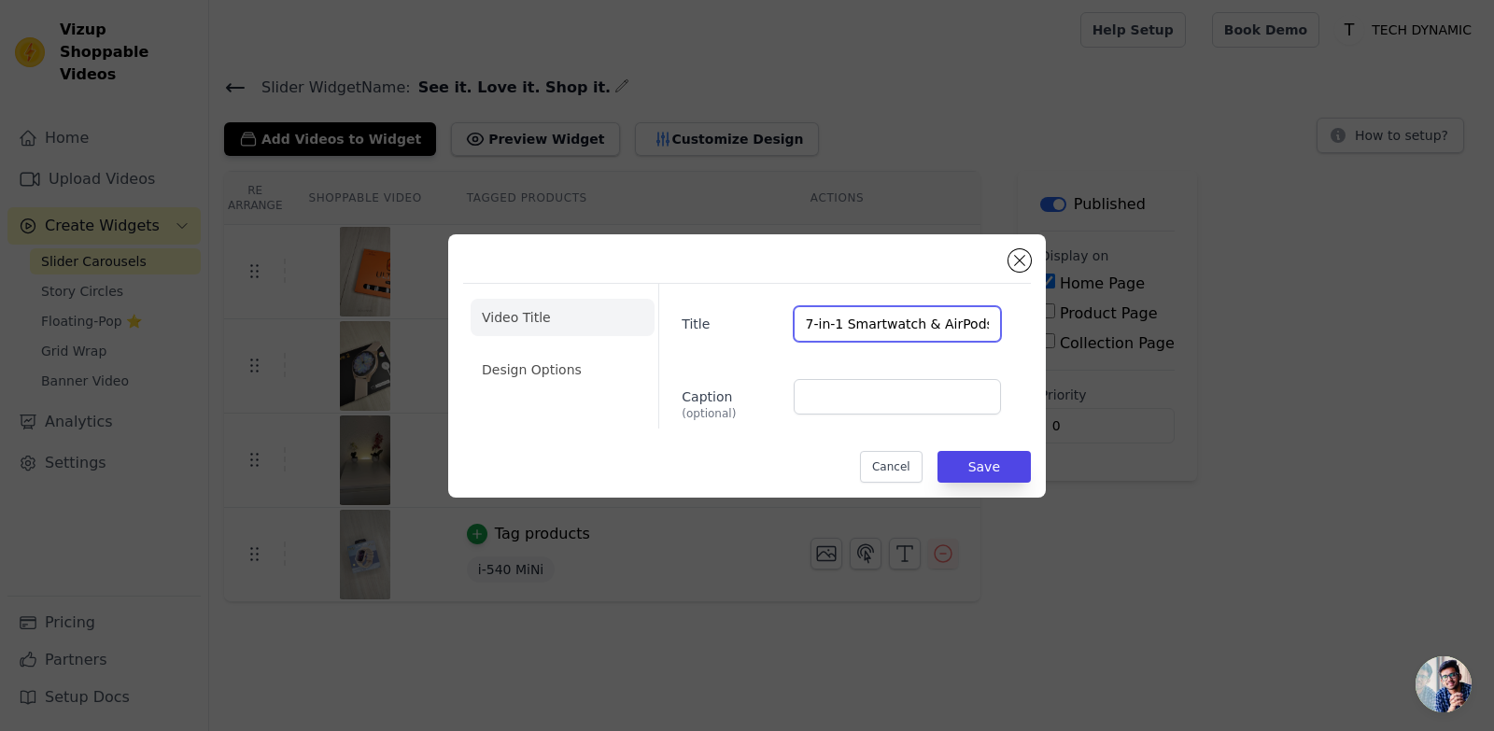
click at [855, 328] on input "7-in-1 Smartwatch & AirPods Pro Combo" at bounding box center [897, 323] width 207 height 35
click at [1044, 582] on div "Video Title Design Options Title 7-in-1 Smartwatch & AirPods Pro Combo Caption …" at bounding box center [747, 365] width 1494 height 731
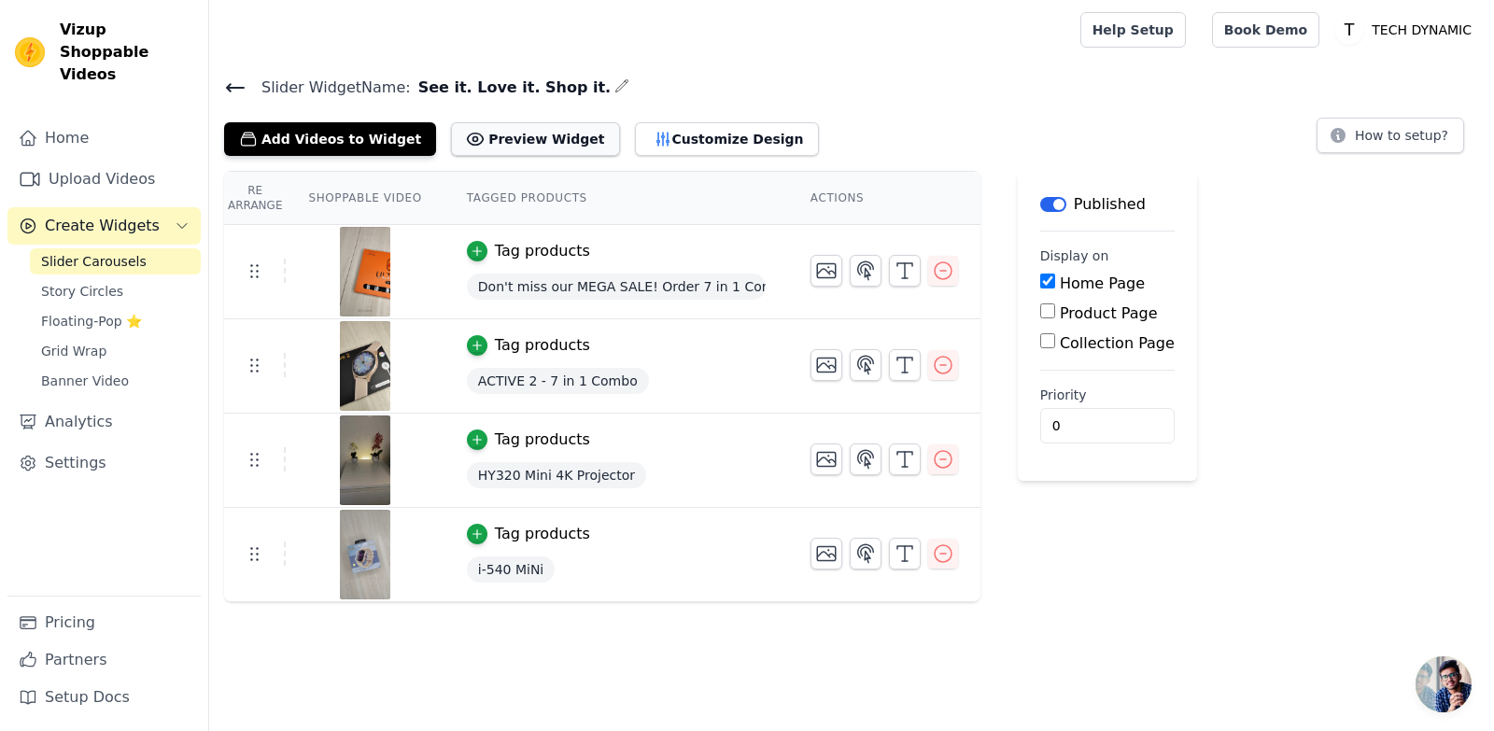
click at [533, 133] on button "Preview Widget" at bounding box center [535, 139] width 168 height 34
